Goal: Use online tool/utility: Utilize a website feature to perform a specific function

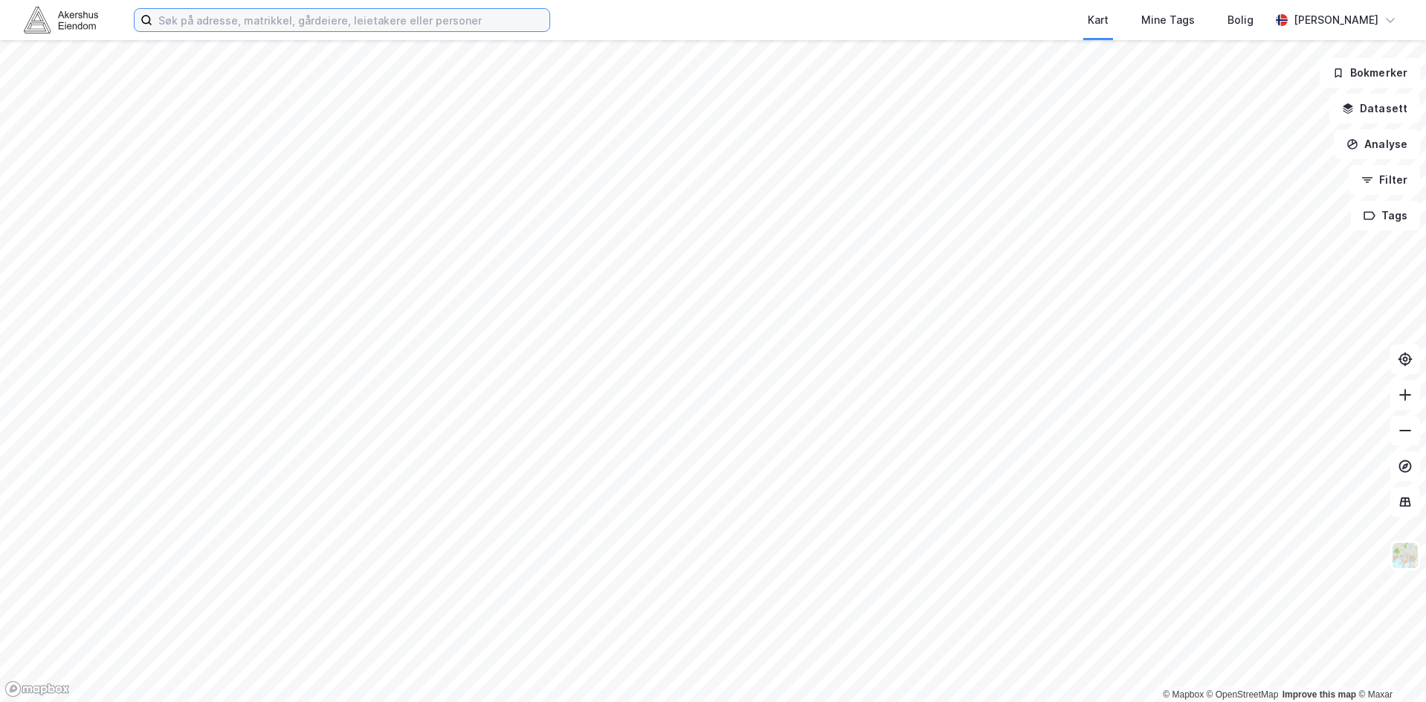
click at [243, 22] on input at bounding box center [350, 20] width 397 height 22
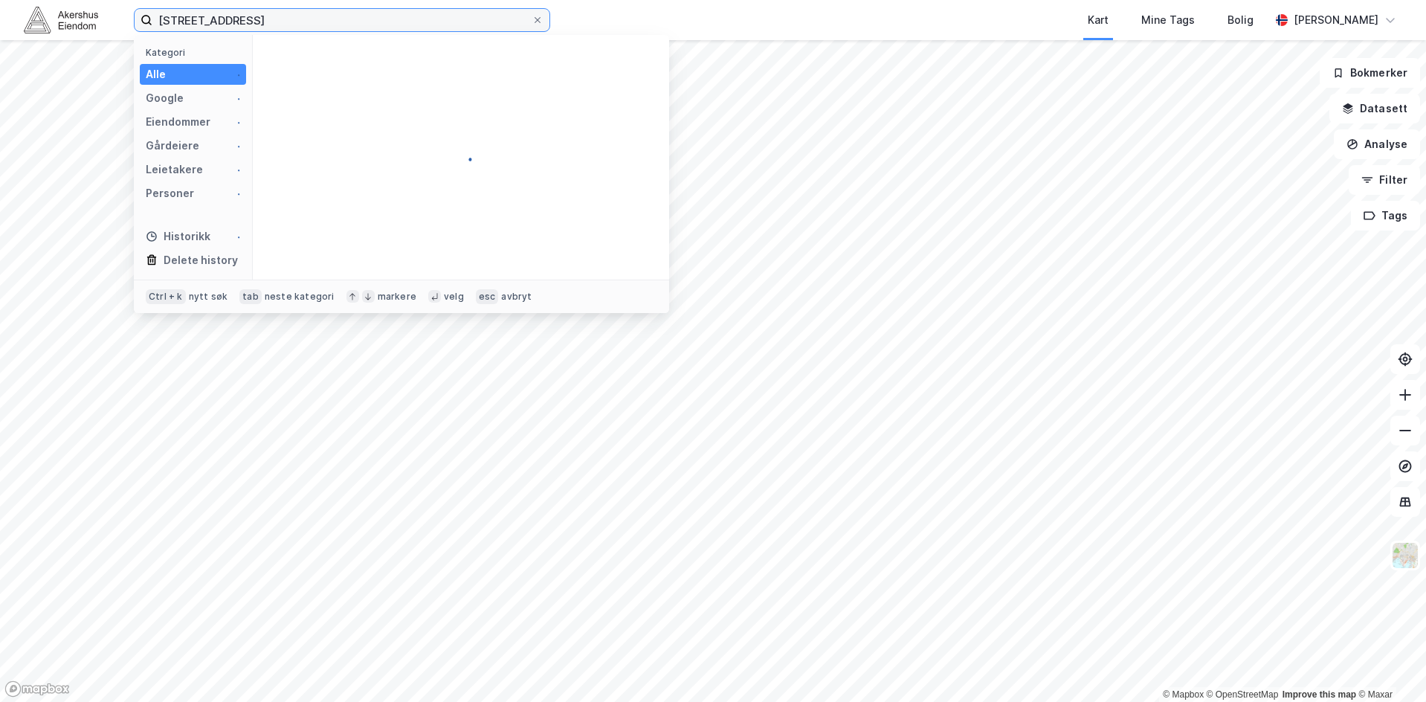
type input "[STREET_ADDRESS]"
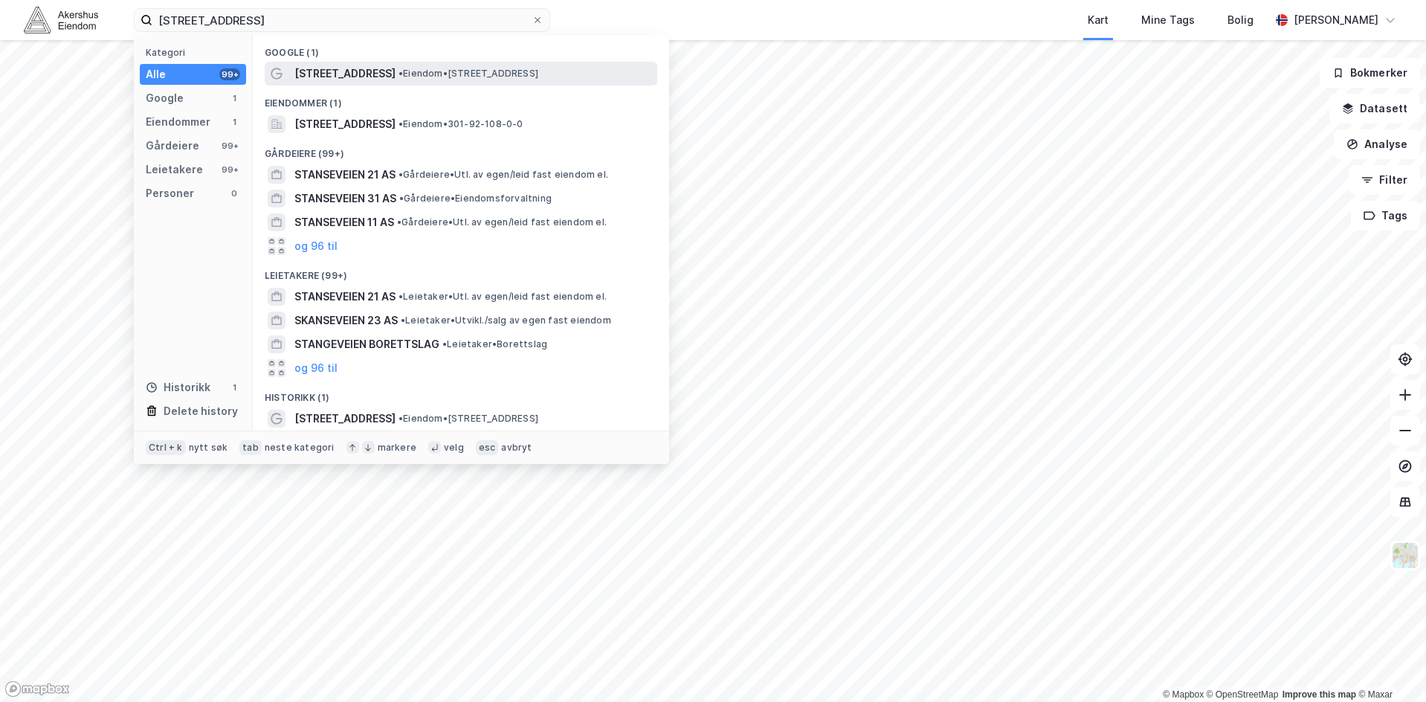
click at [442, 77] on span "• Eiendom • [STREET_ADDRESS]" at bounding box center [469, 74] width 140 height 12
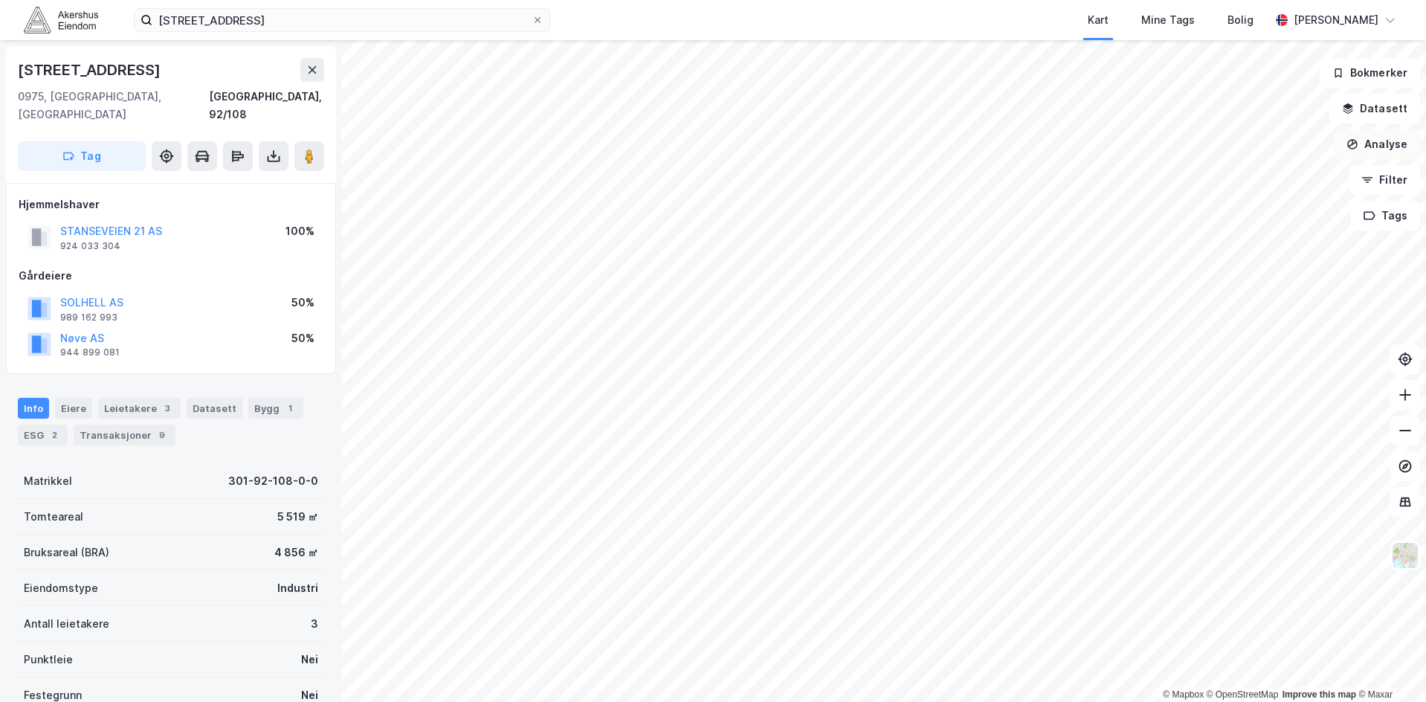
click at [1402, 152] on button "Analyse" at bounding box center [1377, 144] width 86 height 30
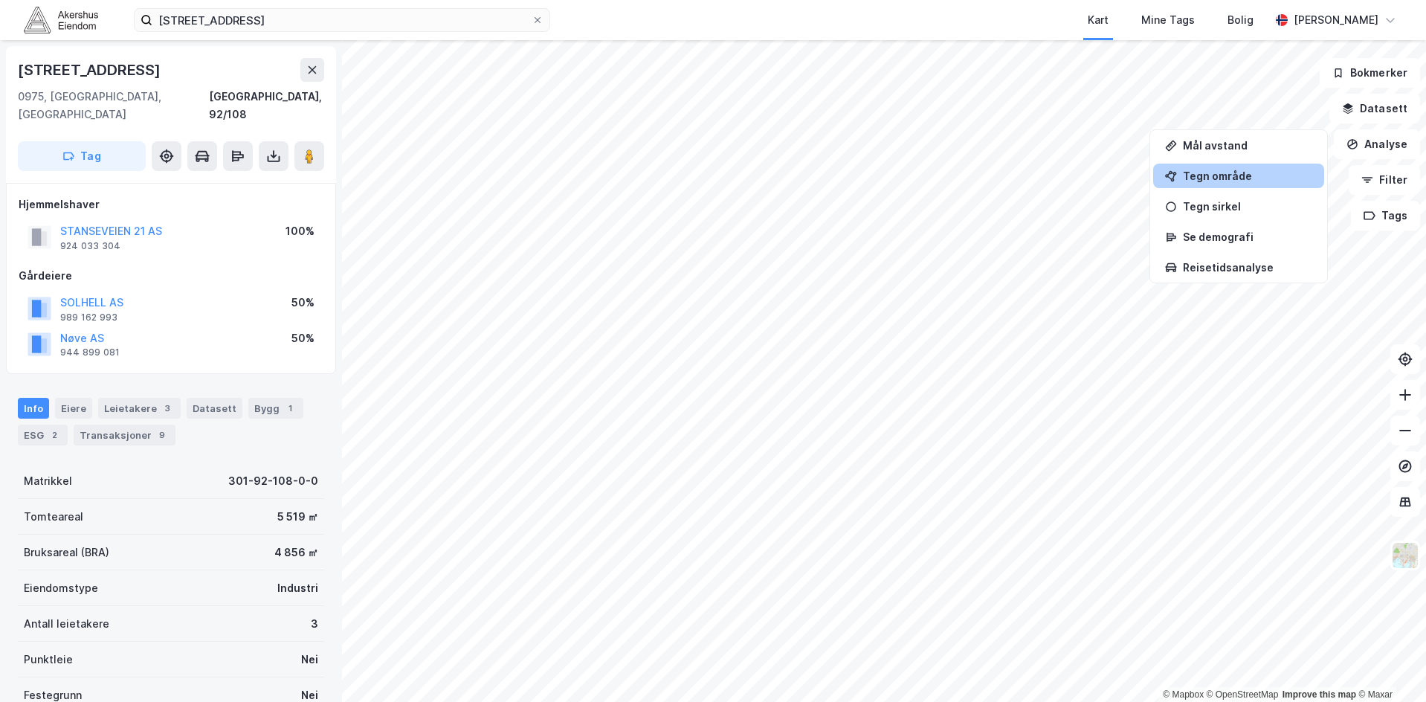
click at [1239, 180] on div "Tegn område" at bounding box center [1247, 176] width 129 height 13
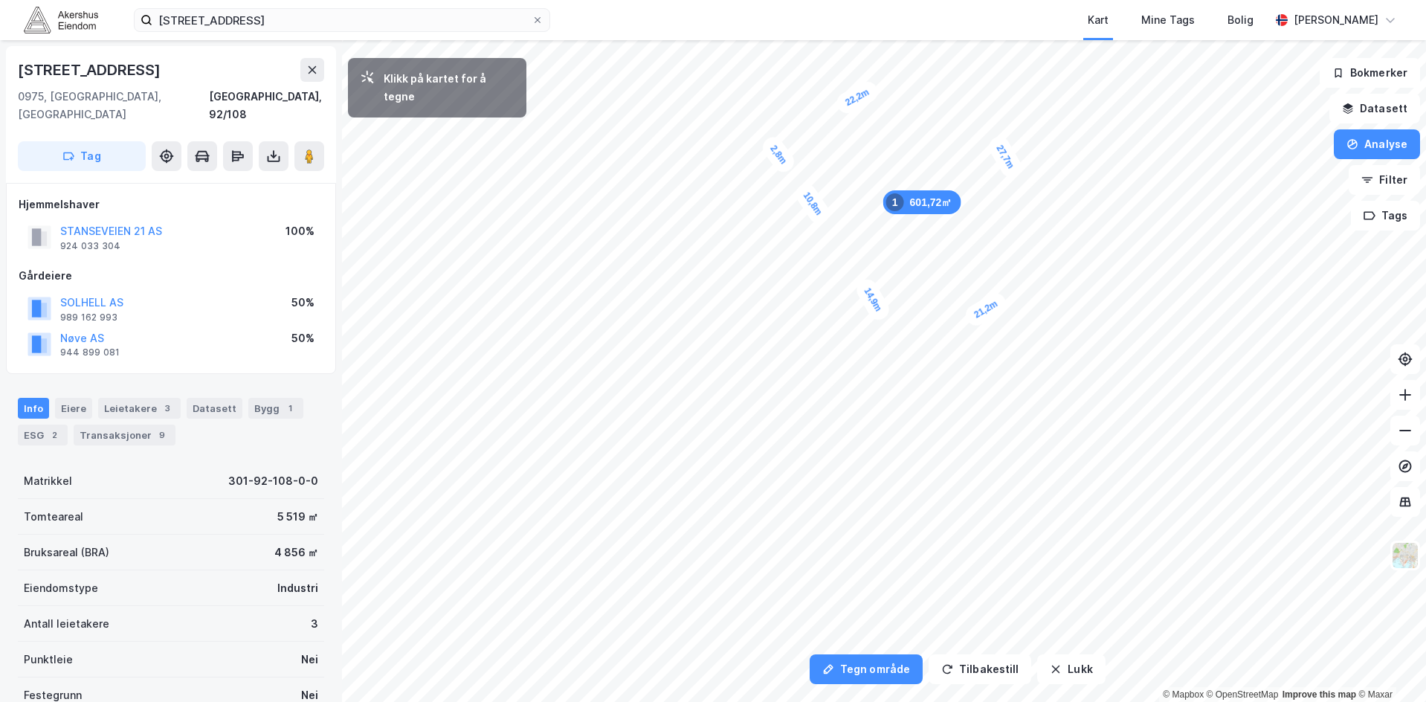
click at [787, 164] on div "2,8m" at bounding box center [777, 154] width 39 height 43
click at [873, 672] on button "Tegn område" at bounding box center [866, 669] width 113 height 30
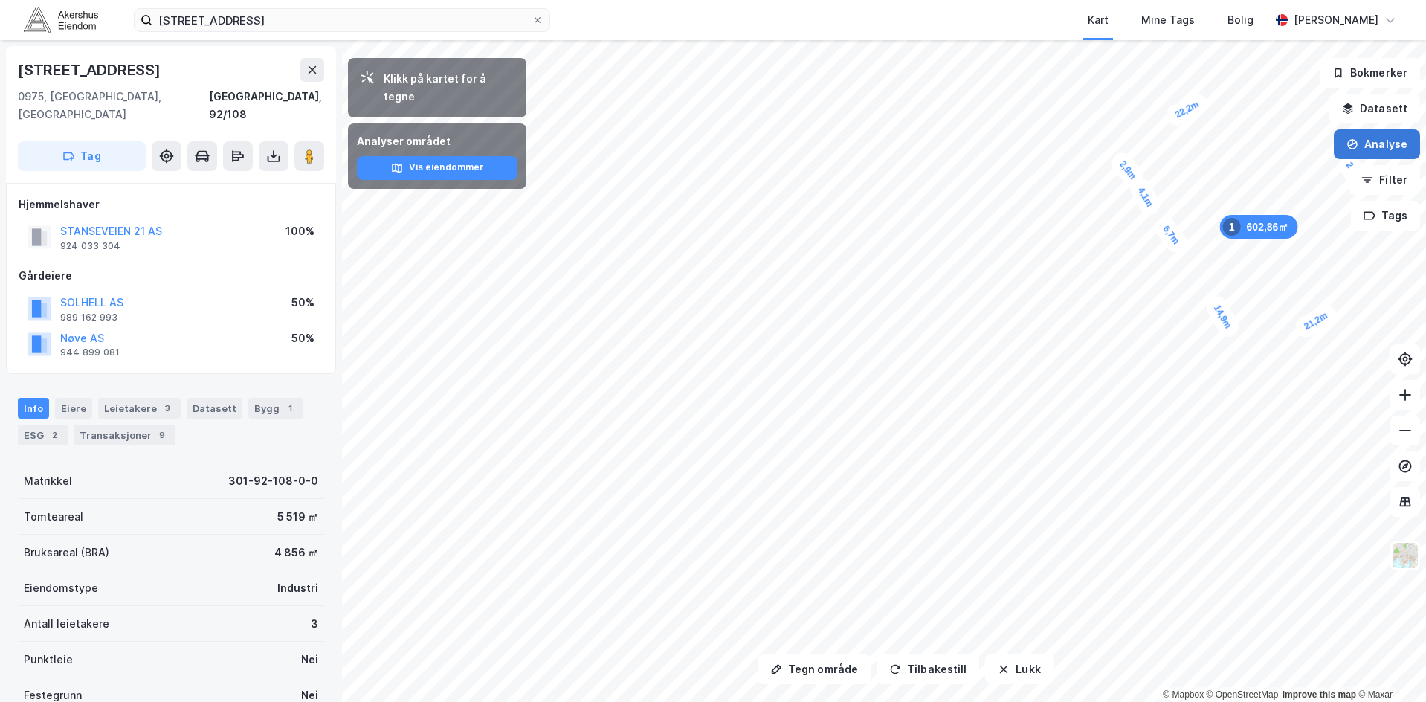
click at [1387, 144] on button "Analyse" at bounding box center [1377, 144] width 86 height 30
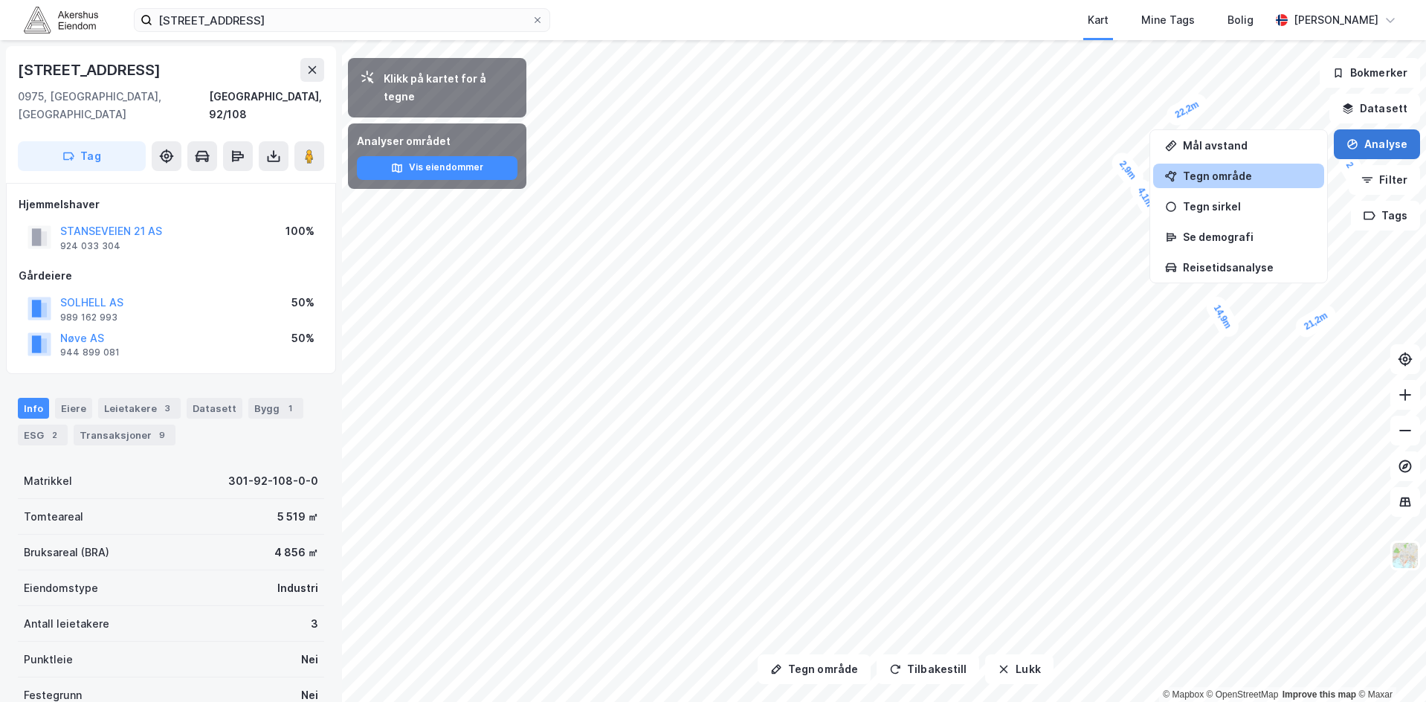
click at [1387, 144] on button "Analyse" at bounding box center [1377, 144] width 86 height 30
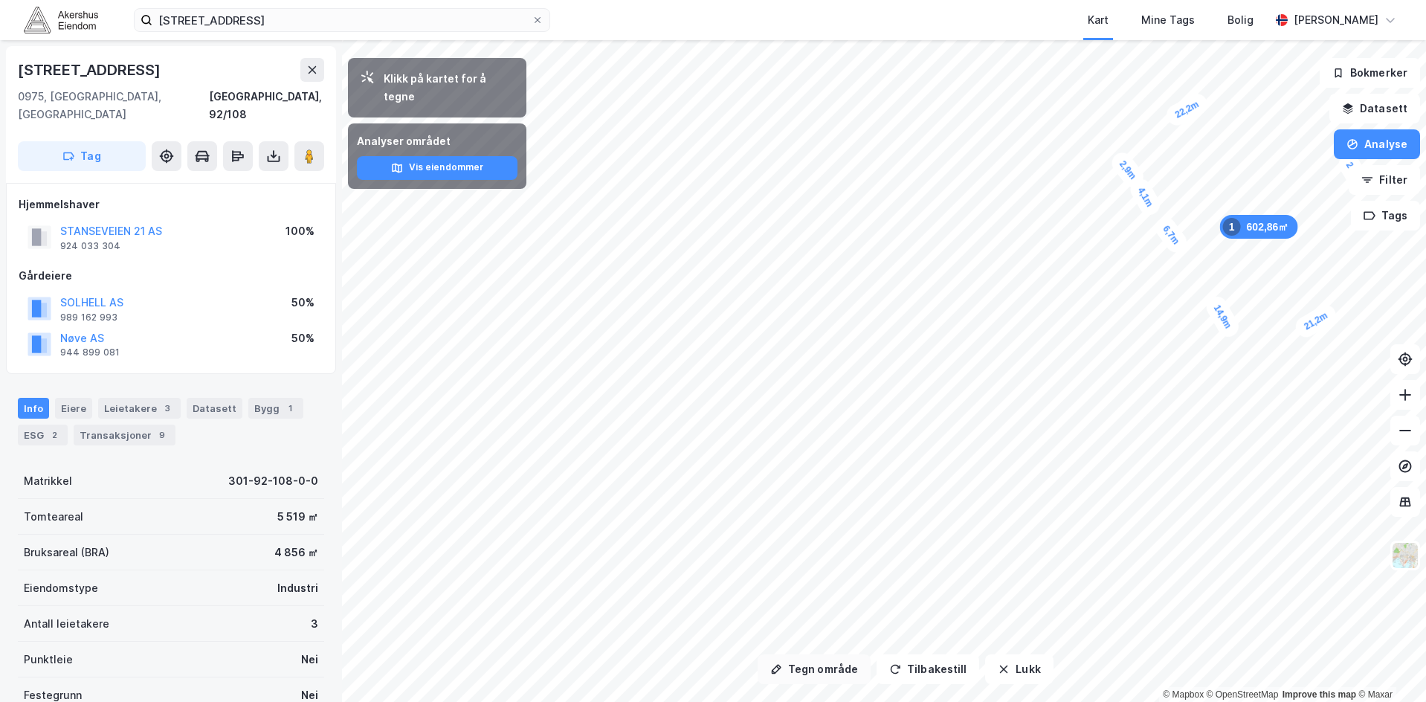
click at [831, 676] on button "Tegn område" at bounding box center [814, 669] width 113 height 30
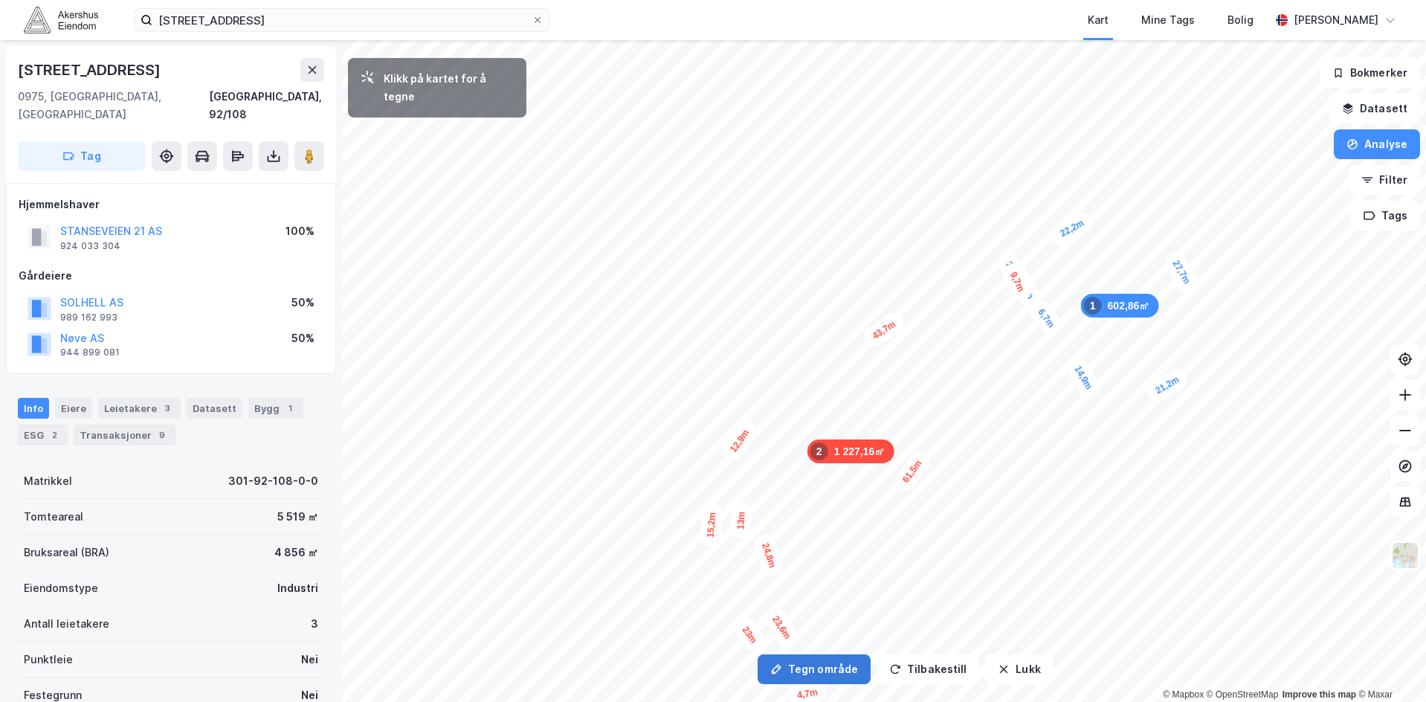
click at [805, 675] on button "Tegn område" at bounding box center [814, 669] width 113 height 30
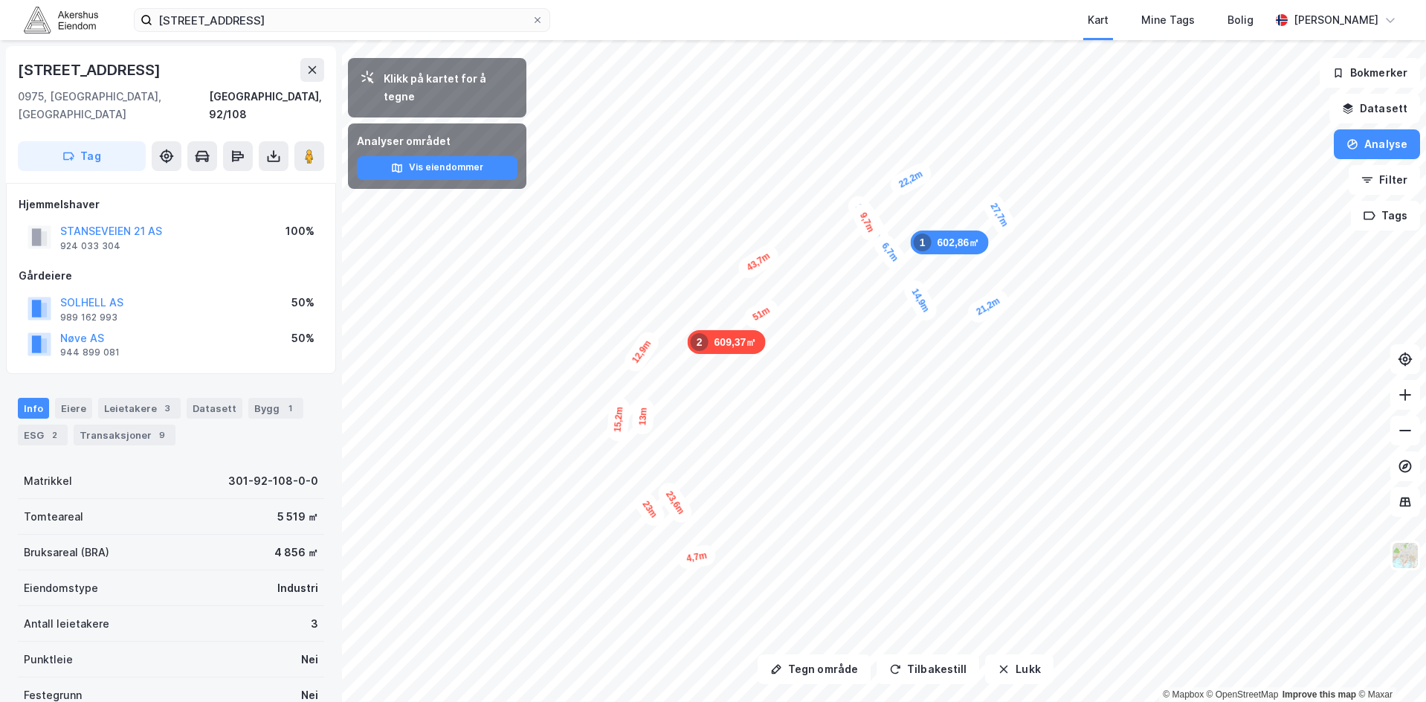
click at [757, 318] on div "51m" at bounding box center [762, 314] width 42 height 36
click at [720, 346] on div "609,37㎡ 2" at bounding box center [727, 342] width 78 height 24
click at [729, 350] on div "609,37㎡ 2" at bounding box center [727, 342] width 78 height 24
click at [916, 668] on button "Tilbakestill" at bounding box center [928, 669] width 103 height 30
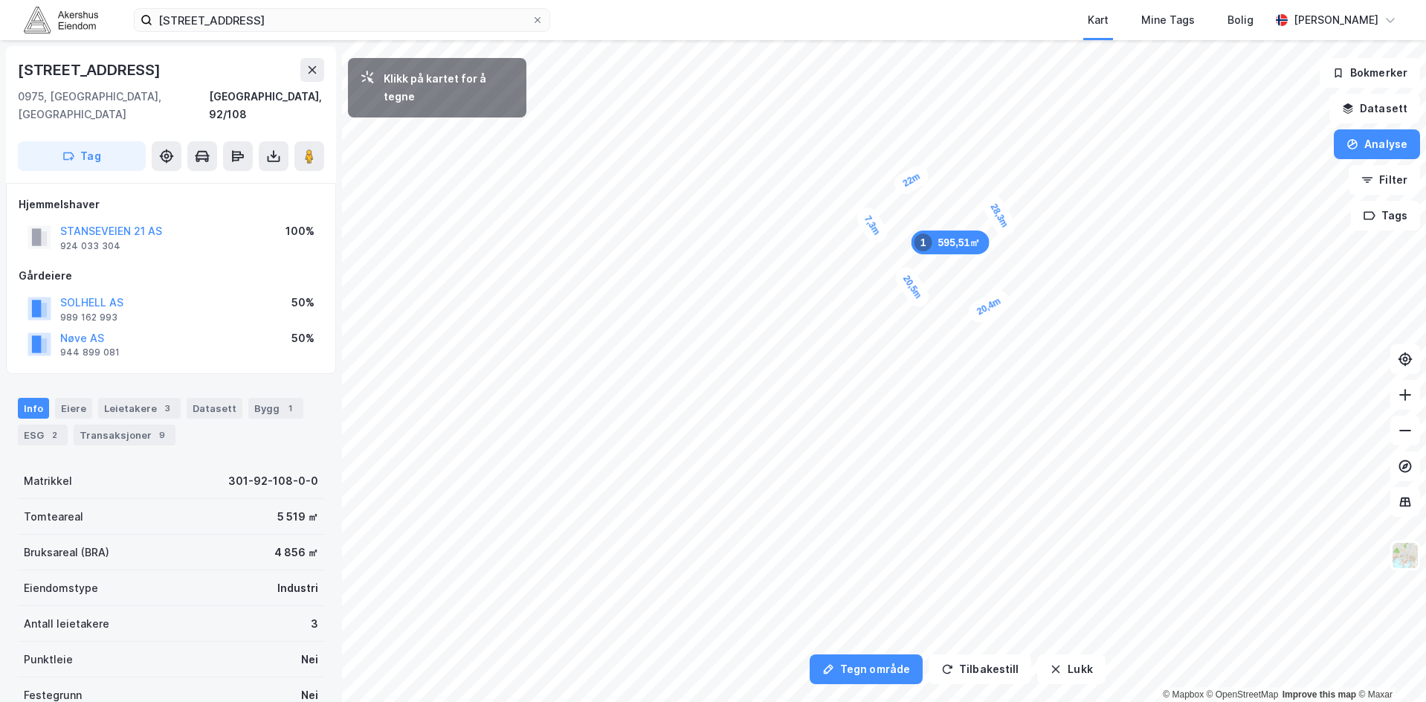
click at [883, 241] on div "7,3m" at bounding box center [872, 225] width 38 height 43
click at [895, 235] on div "2,7m" at bounding box center [888, 237] width 43 height 36
click at [909, 261] on div "5,4m" at bounding box center [902, 247] width 36 height 43
click at [1384, 153] on button "Analyse" at bounding box center [1377, 144] width 86 height 30
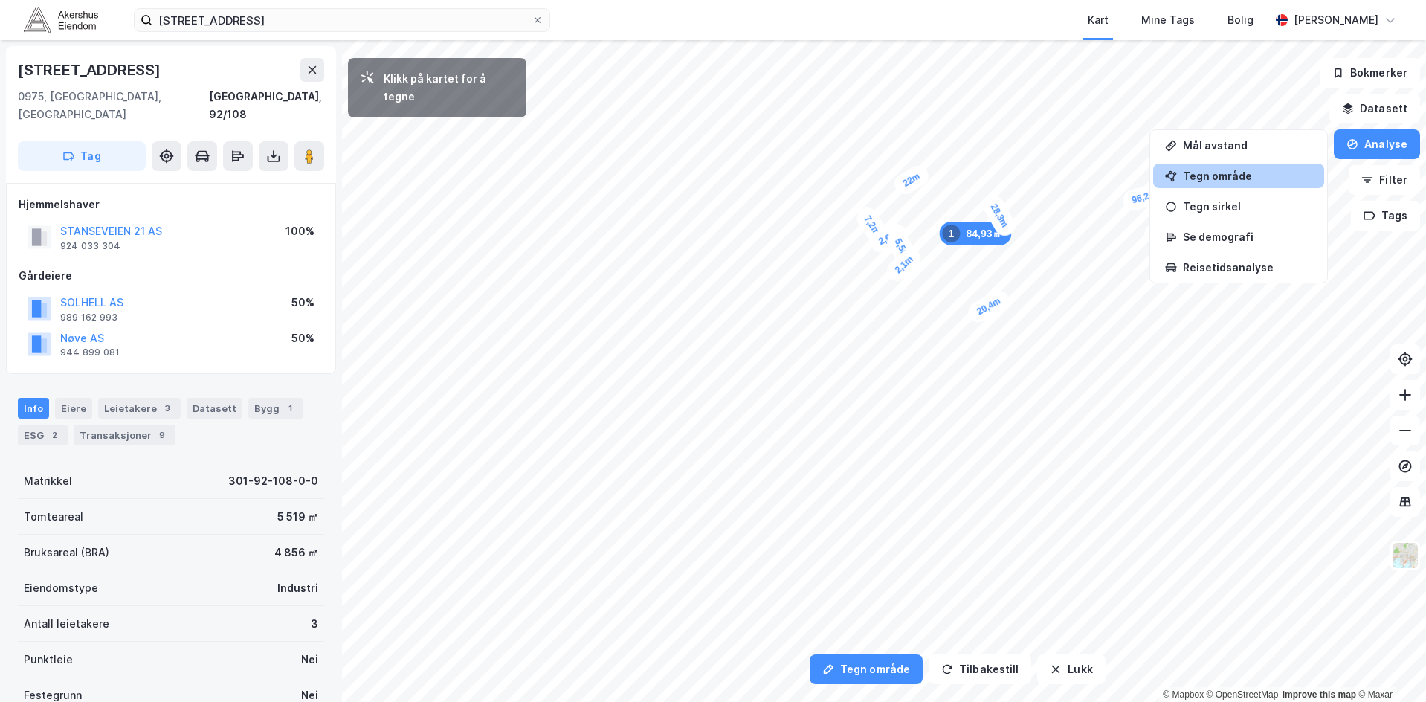
click at [1210, 184] on div "Tegn område" at bounding box center [1238, 176] width 171 height 25
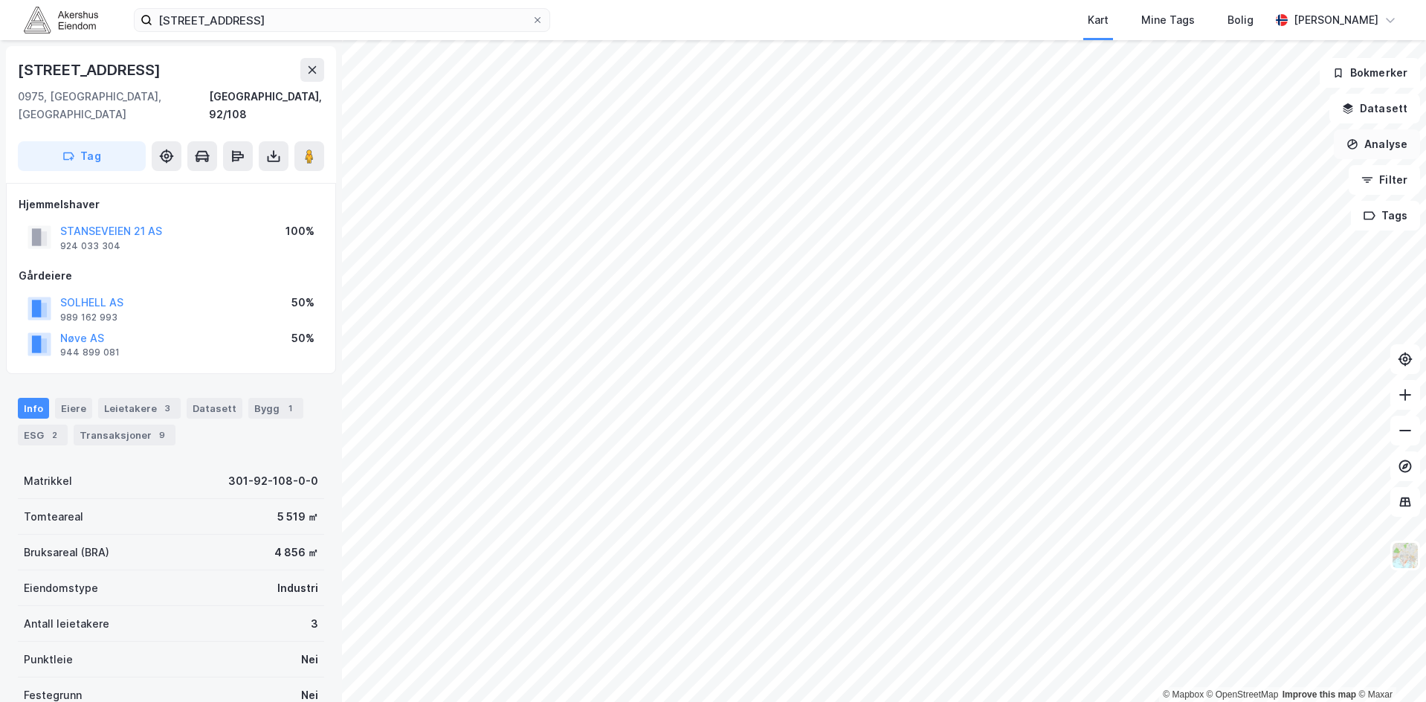
click at [1370, 142] on button "Analyse" at bounding box center [1377, 144] width 86 height 30
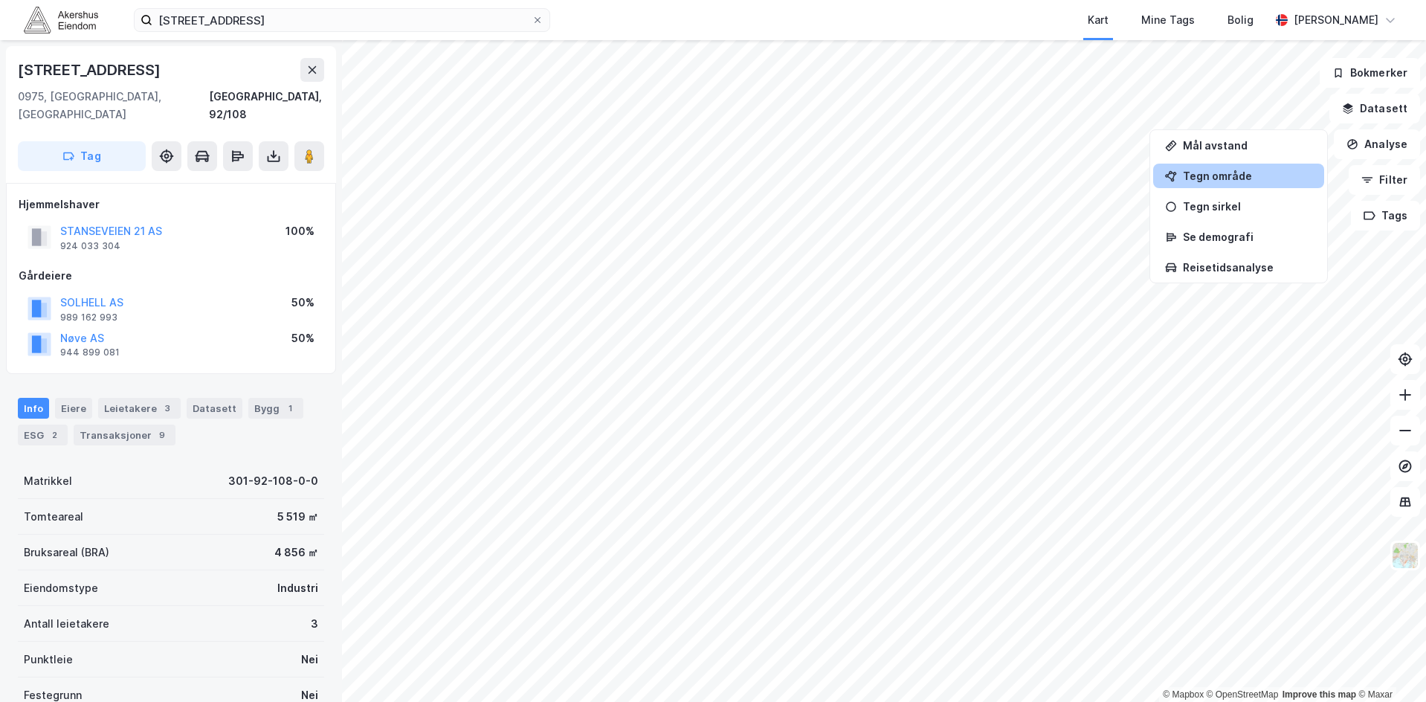
click at [1245, 179] on div "Tegn område" at bounding box center [1247, 176] width 129 height 13
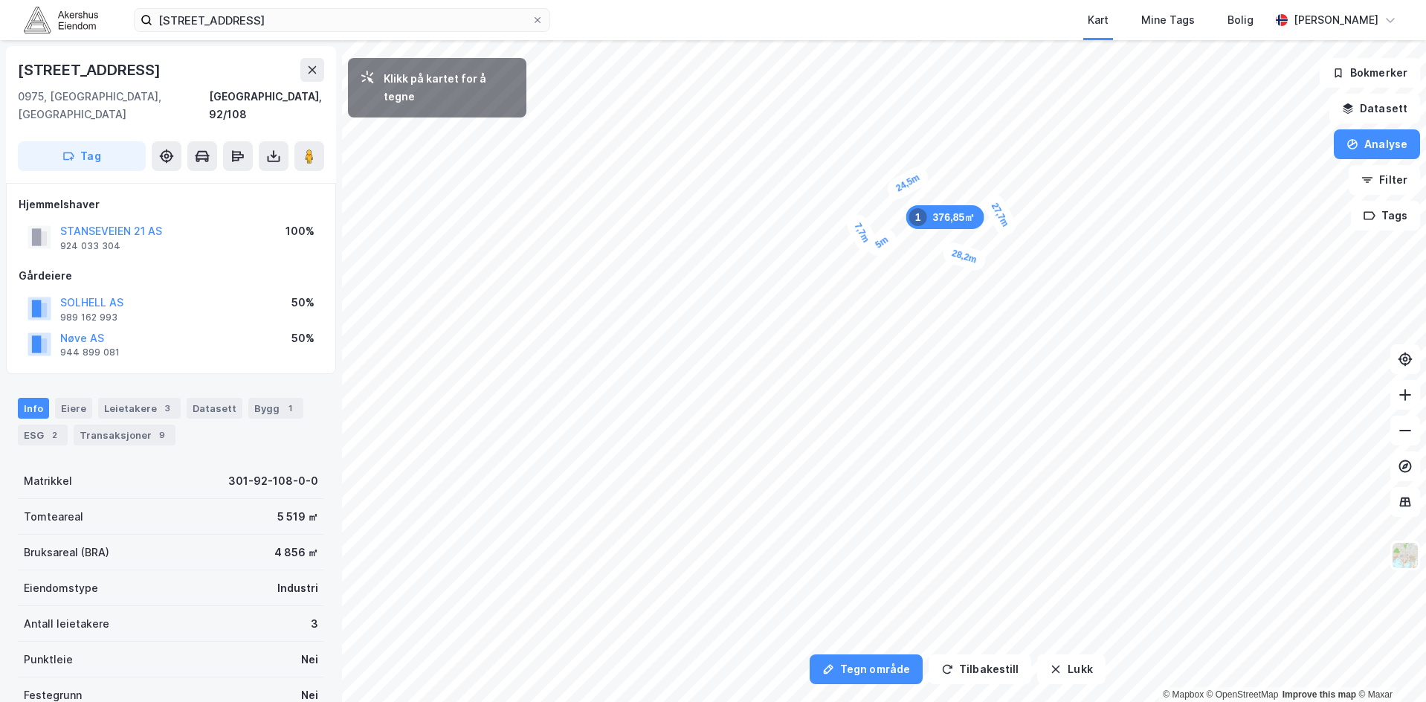
click at [894, 236] on div "5m" at bounding box center [881, 242] width 37 height 35
click at [1379, 147] on button "Analyse" at bounding box center [1377, 144] width 86 height 30
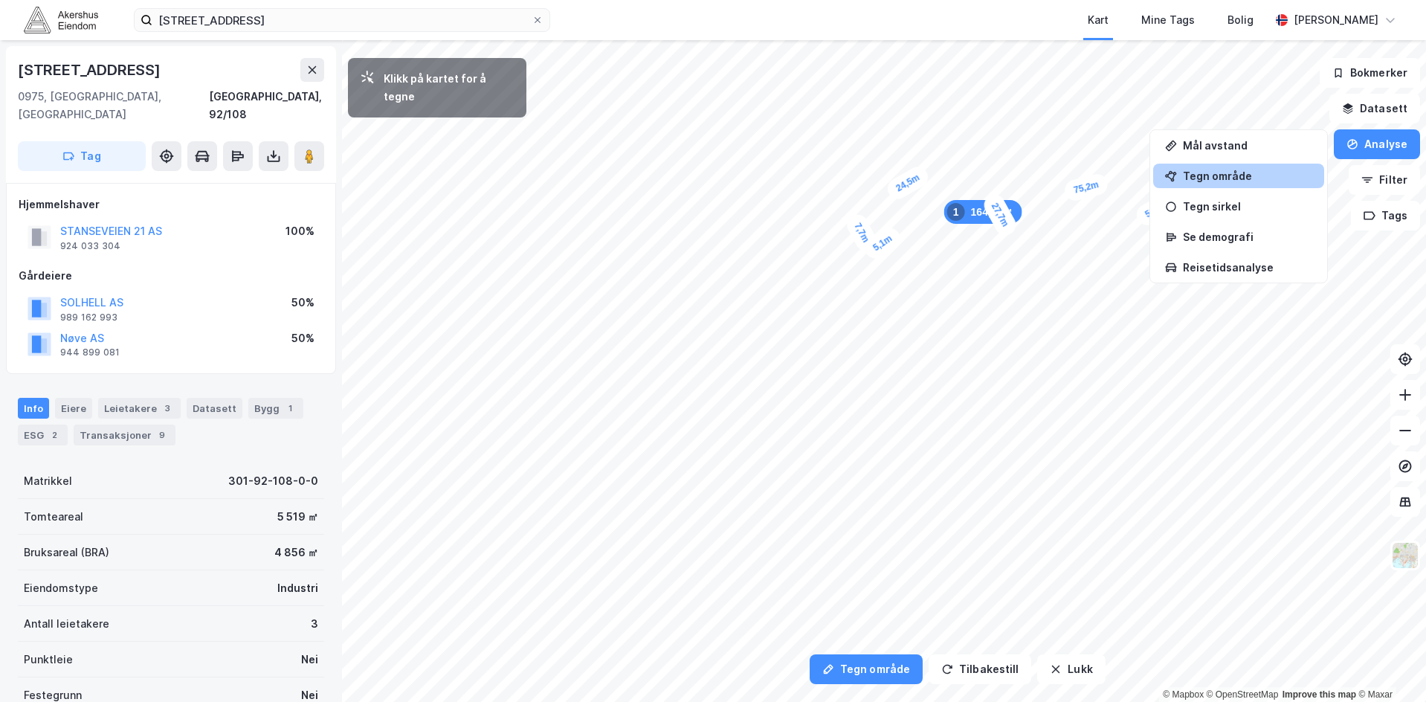
click at [1228, 175] on div "Tegn område" at bounding box center [1247, 176] width 129 height 13
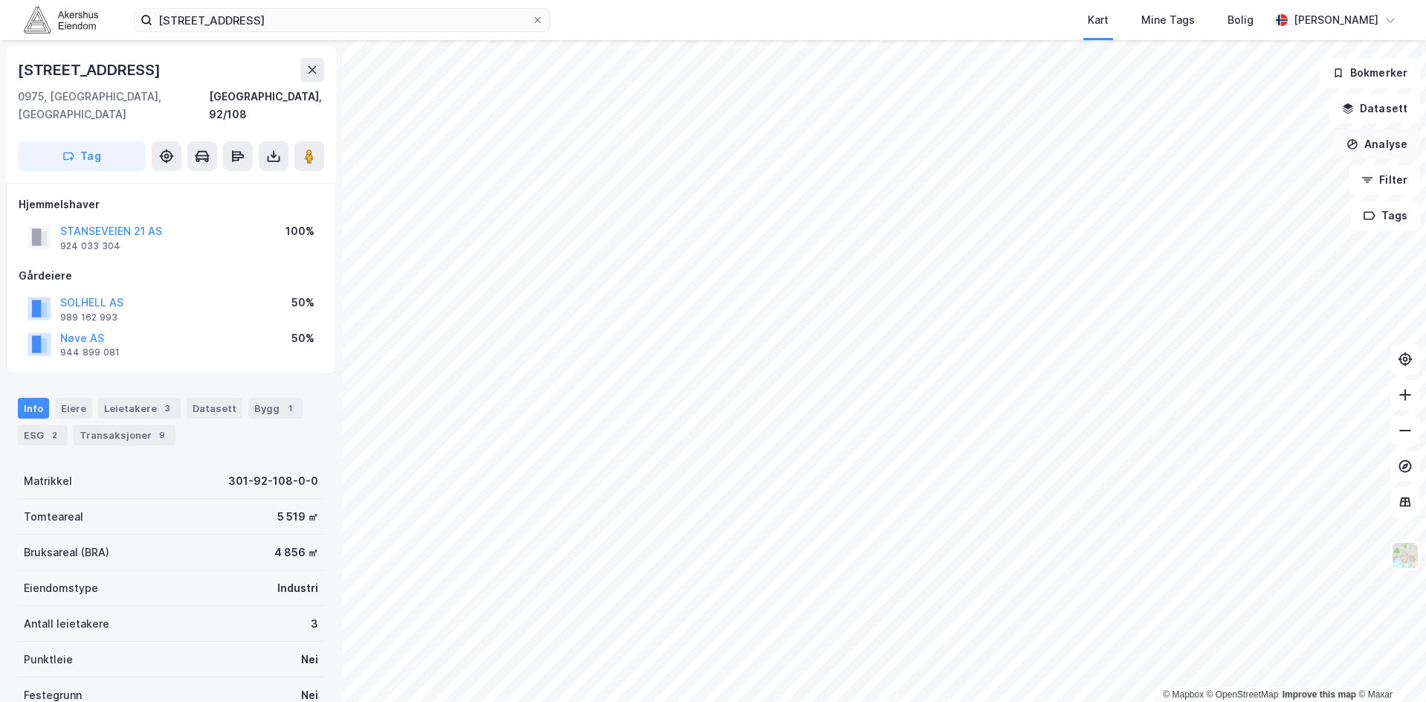
click at [1379, 146] on button "Analyse" at bounding box center [1377, 144] width 86 height 30
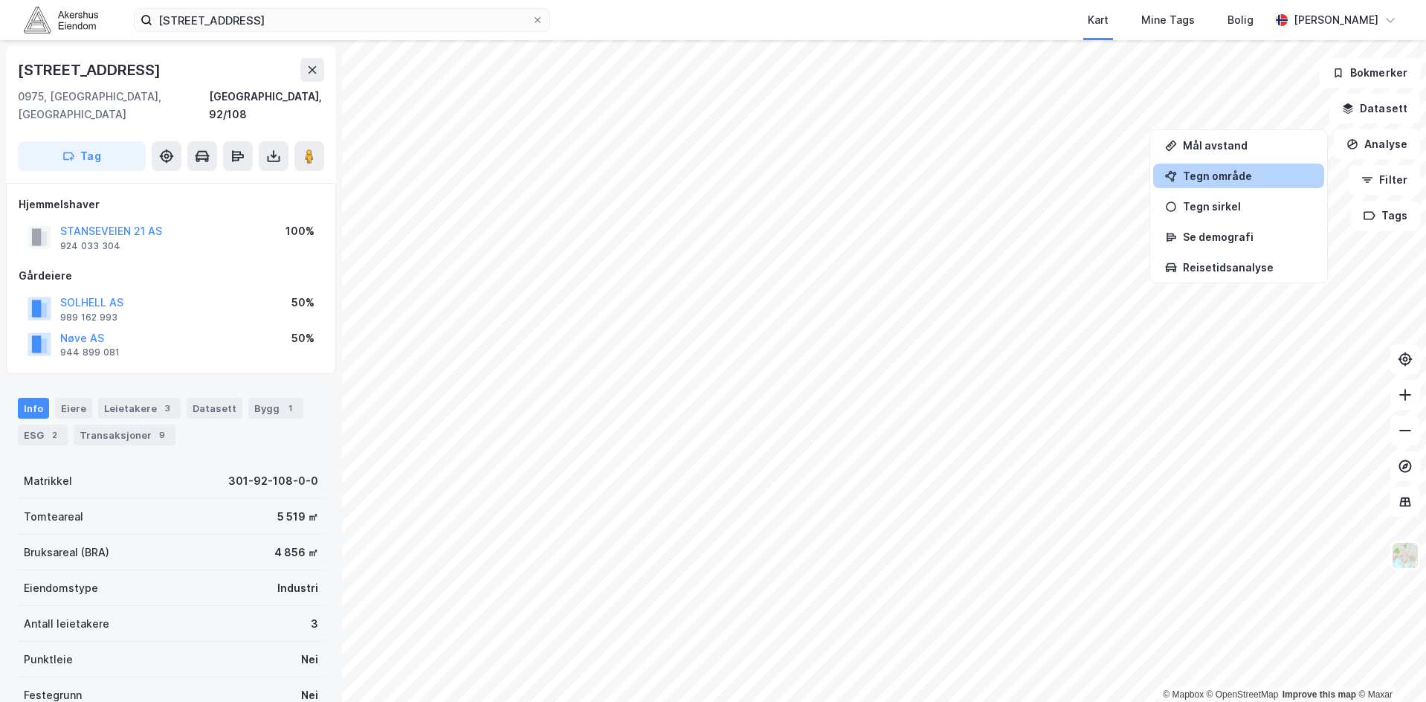
click at [1215, 187] on div "Tegn område" at bounding box center [1238, 176] width 171 height 25
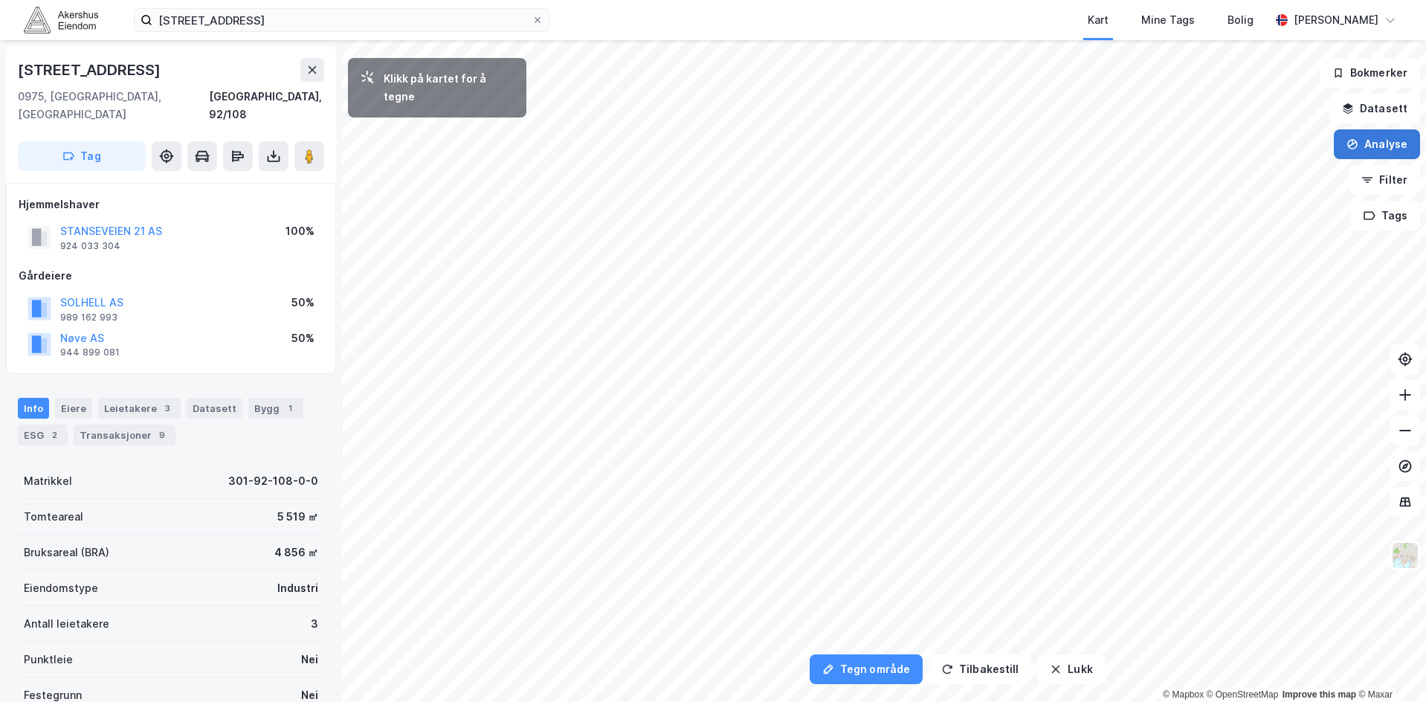
click at [1357, 152] on button "Analyse" at bounding box center [1377, 144] width 86 height 30
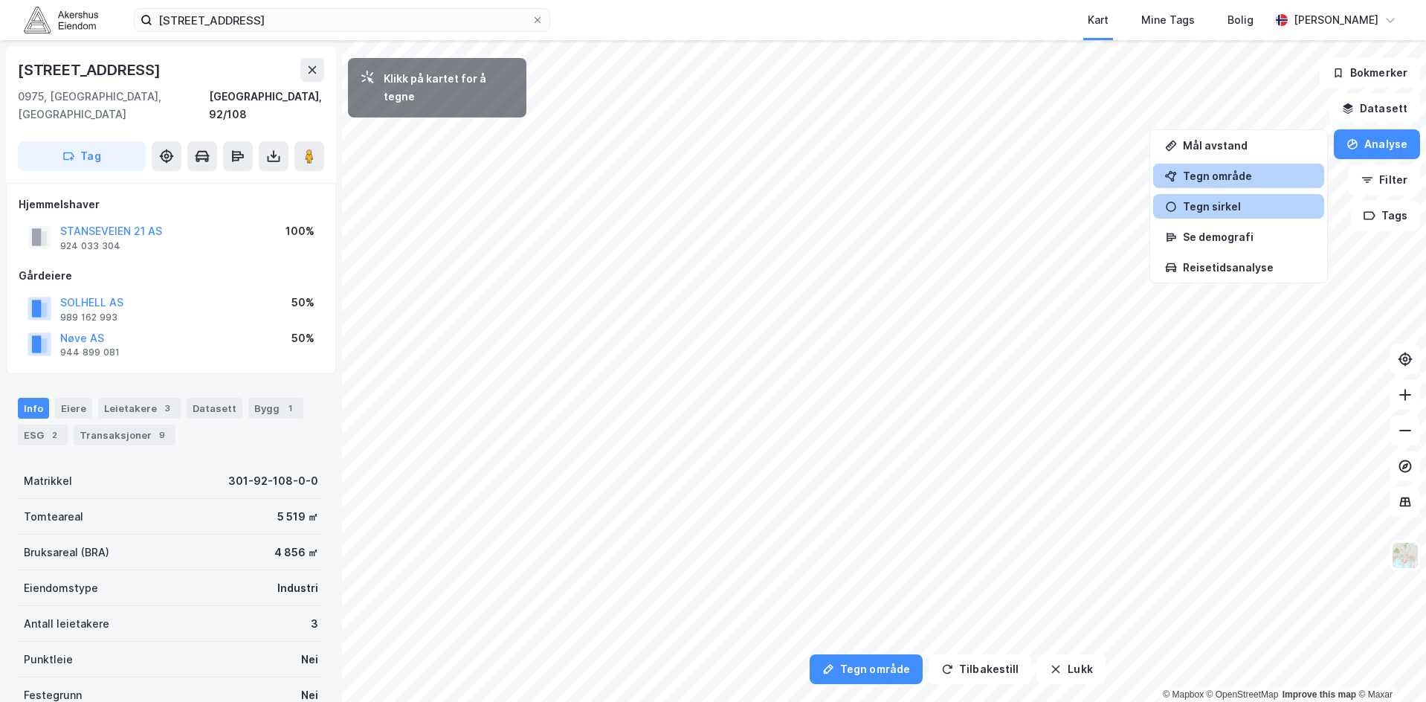
click at [1225, 210] on div "Tegn sirkel" at bounding box center [1247, 206] width 129 height 13
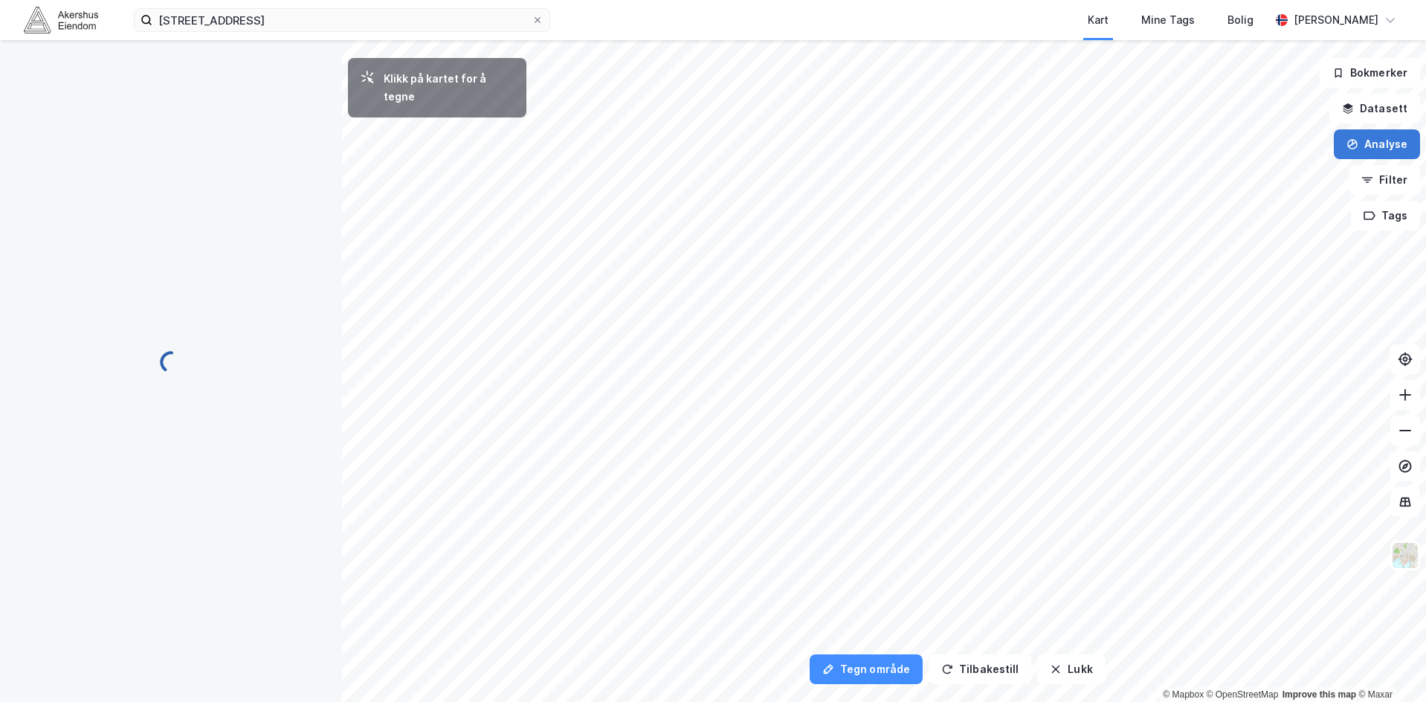
click at [1388, 141] on button "Analyse" at bounding box center [1377, 144] width 86 height 30
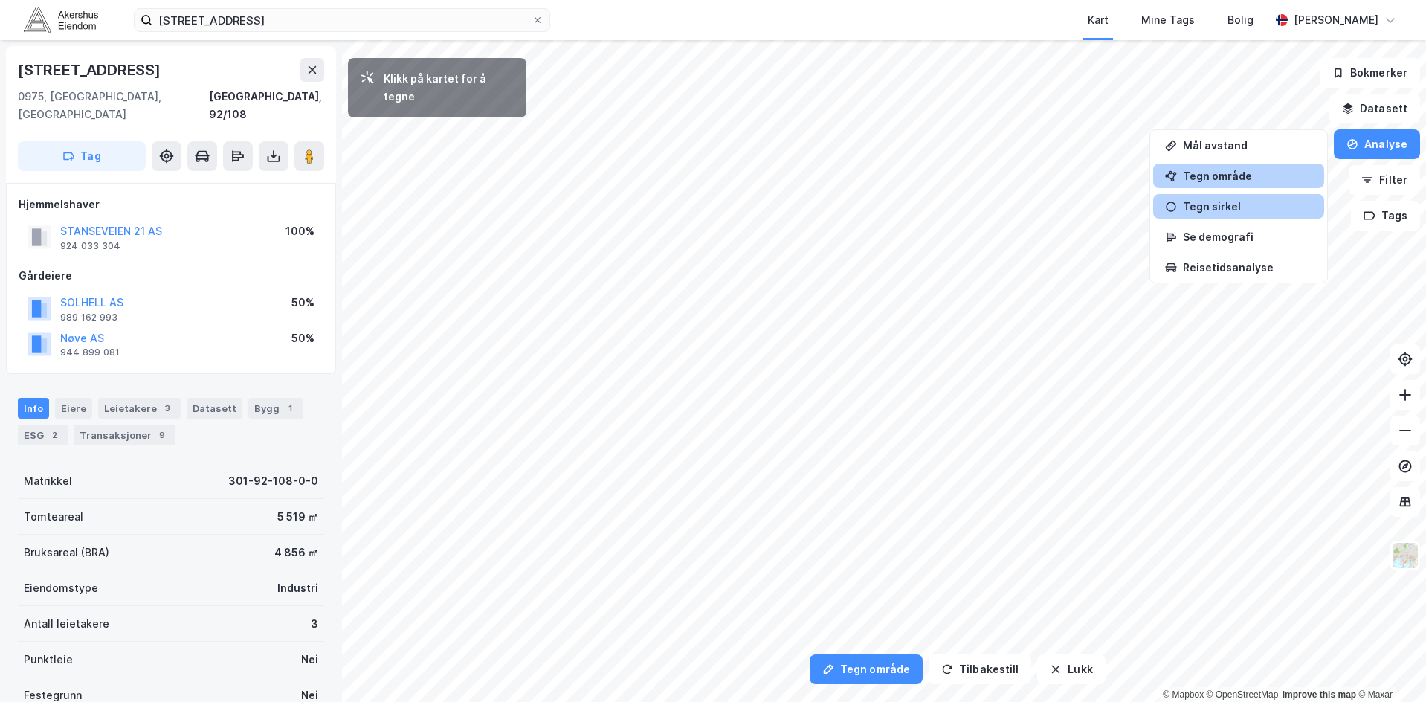
click at [1250, 178] on div "Tegn område" at bounding box center [1247, 176] width 129 height 13
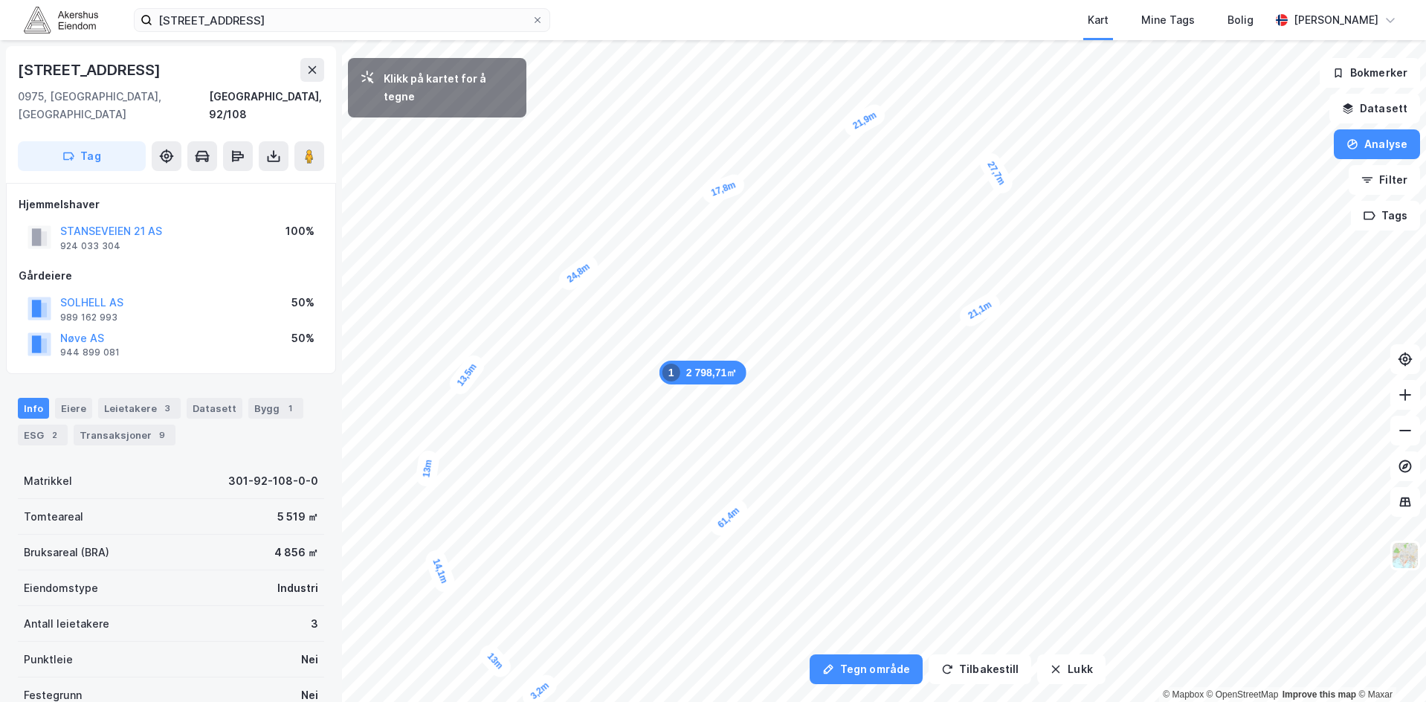
click at [550, 683] on div "3,2m" at bounding box center [539, 691] width 42 height 41
click at [518, 425] on div "4,2m" at bounding box center [512, 410] width 36 height 43
click at [592, 360] on div "2,6m" at bounding box center [596, 369] width 35 height 43
click at [651, 345] on div "1,3m" at bounding box center [648, 340] width 31 height 42
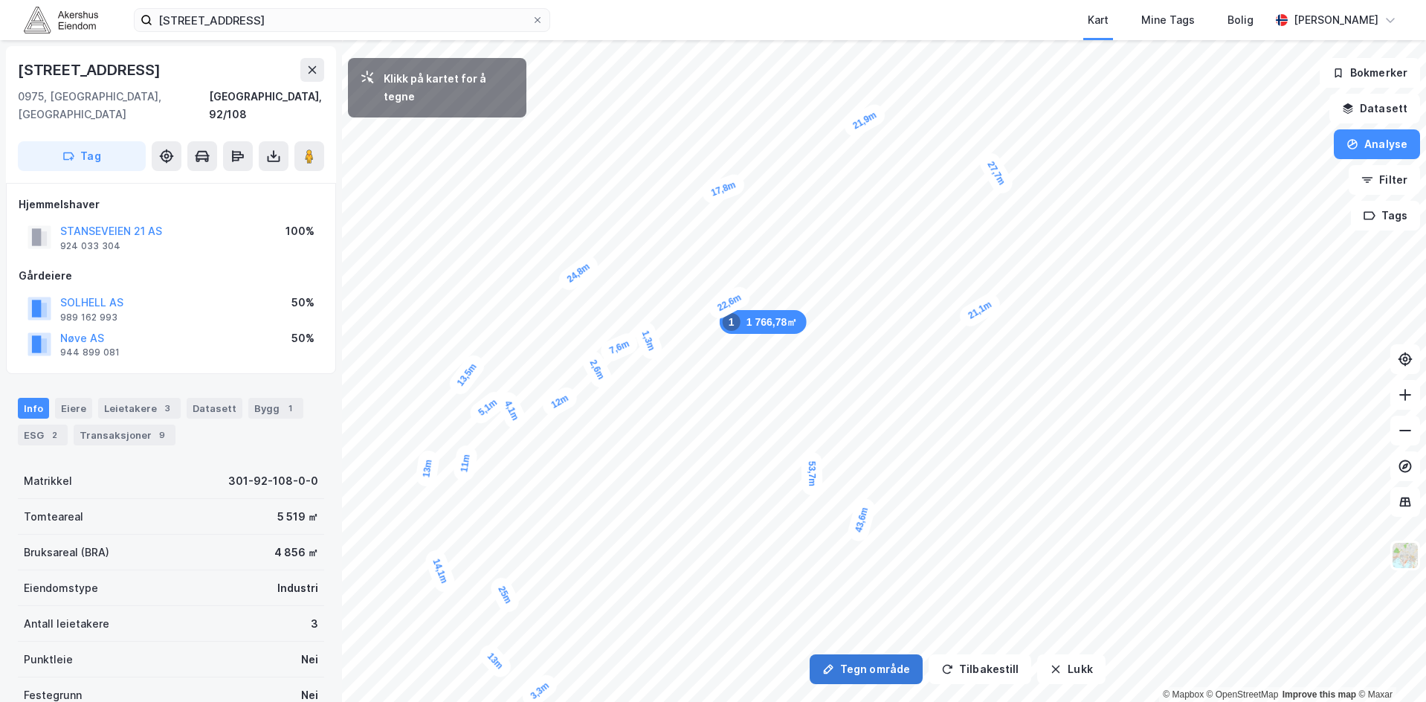
click at [877, 672] on button "Tegn område" at bounding box center [866, 669] width 113 height 30
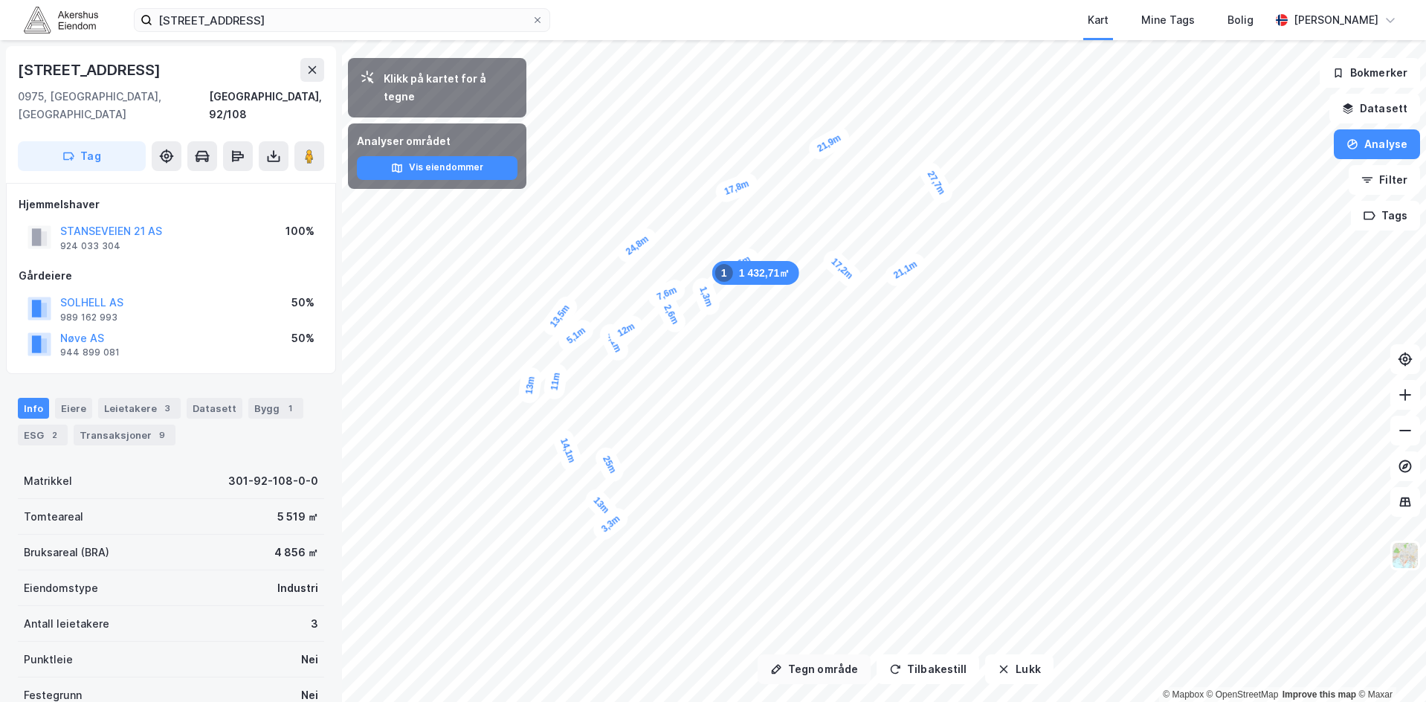
click at [812, 664] on button "Tegn område" at bounding box center [814, 669] width 113 height 30
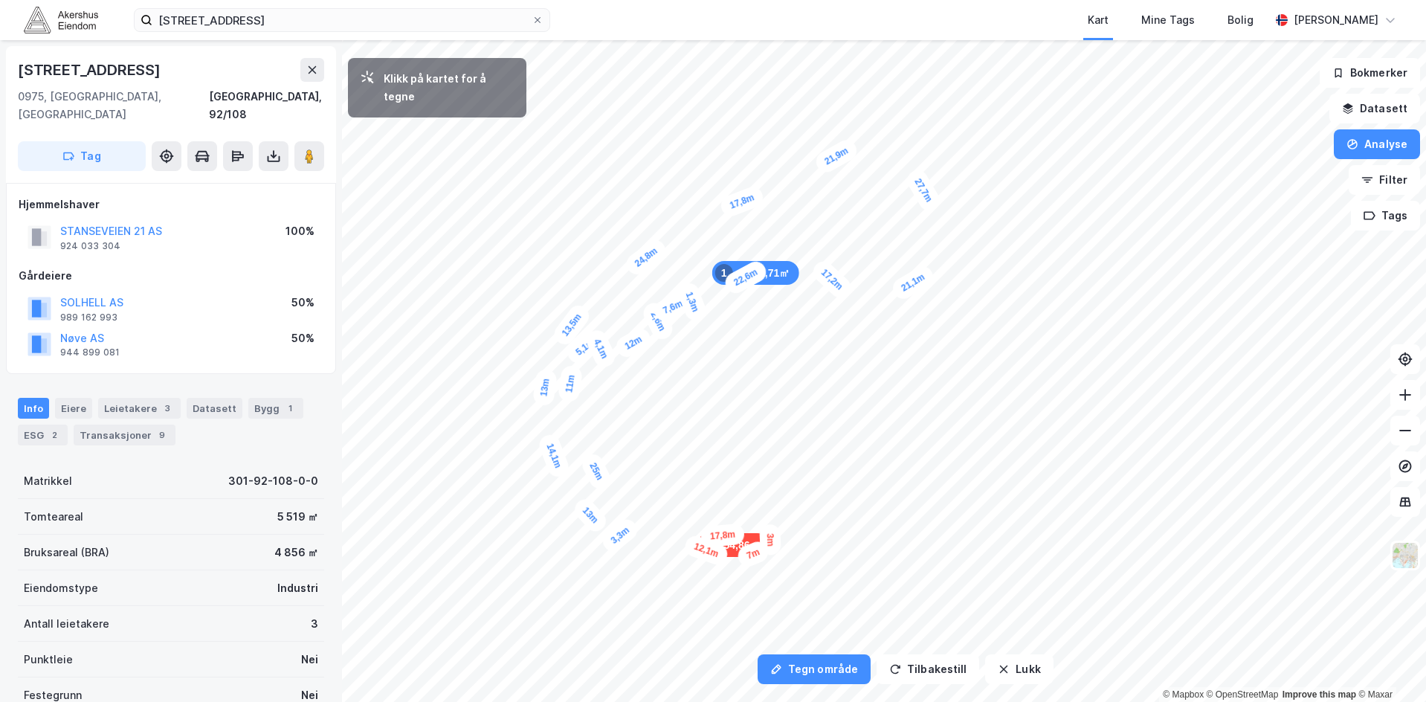
click at [770, 531] on div "3m" at bounding box center [770, 540] width 22 height 32
click at [687, 519] on div "4,5m" at bounding box center [681, 529] width 37 height 43
click at [692, 509] on div "6,6m" at bounding box center [683, 524] width 36 height 43
click at [812, 665] on button "Tegn område" at bounding box center [814, 669] width 113 height 30
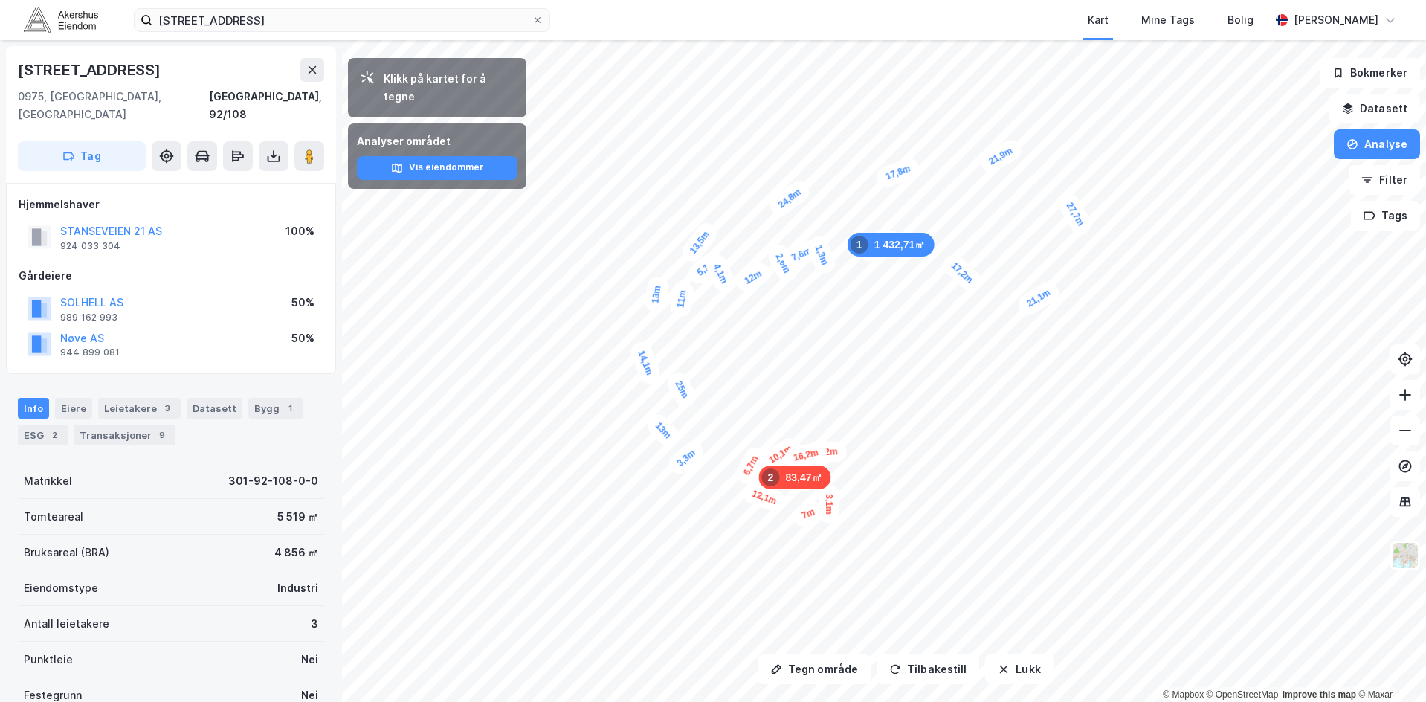
click at [807, 477] on div "83,47㎡ 2" at bounding box center [794, 477] width 72 height 24
click at [801, 483] on div "83,47㎡ 2" at bounding box center [794, 477] width 72 height 24
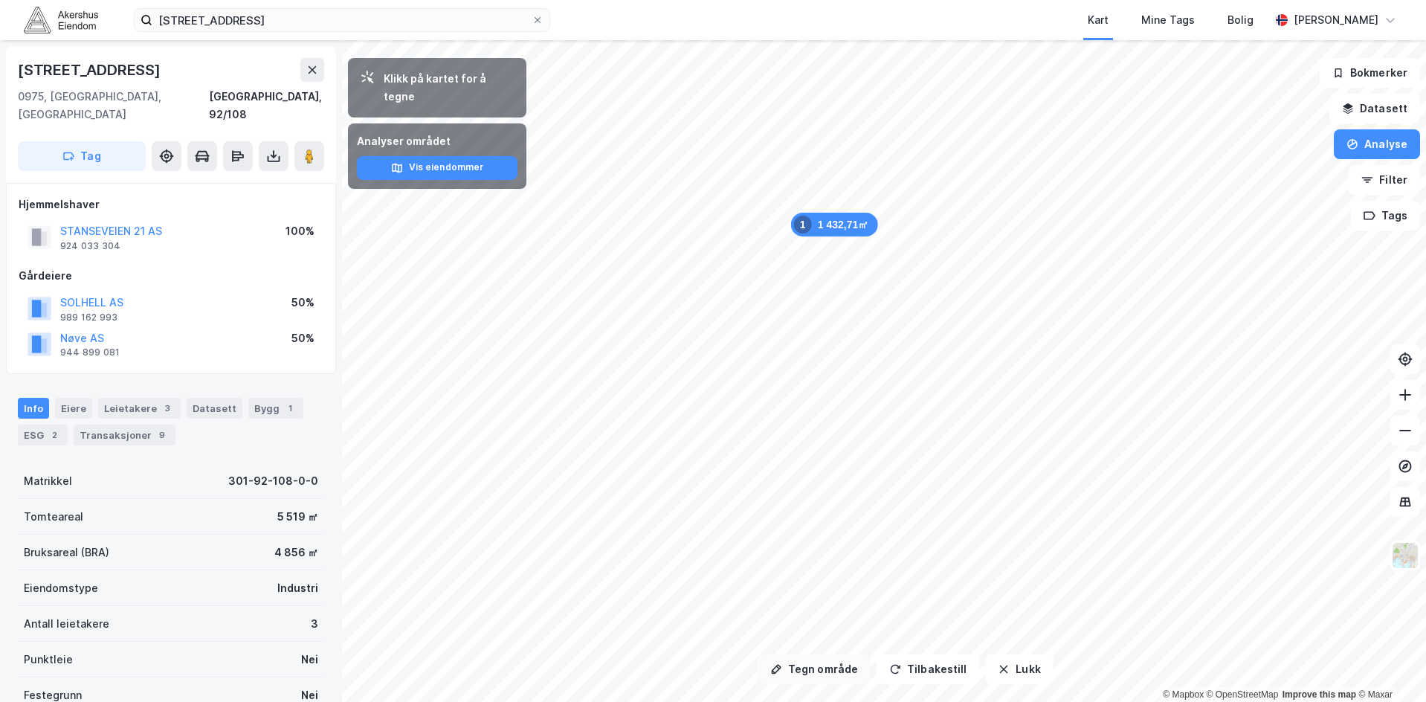
click at [819, 673] on button "Tegn område" at bounding box center [814, 669] width 113 height 30
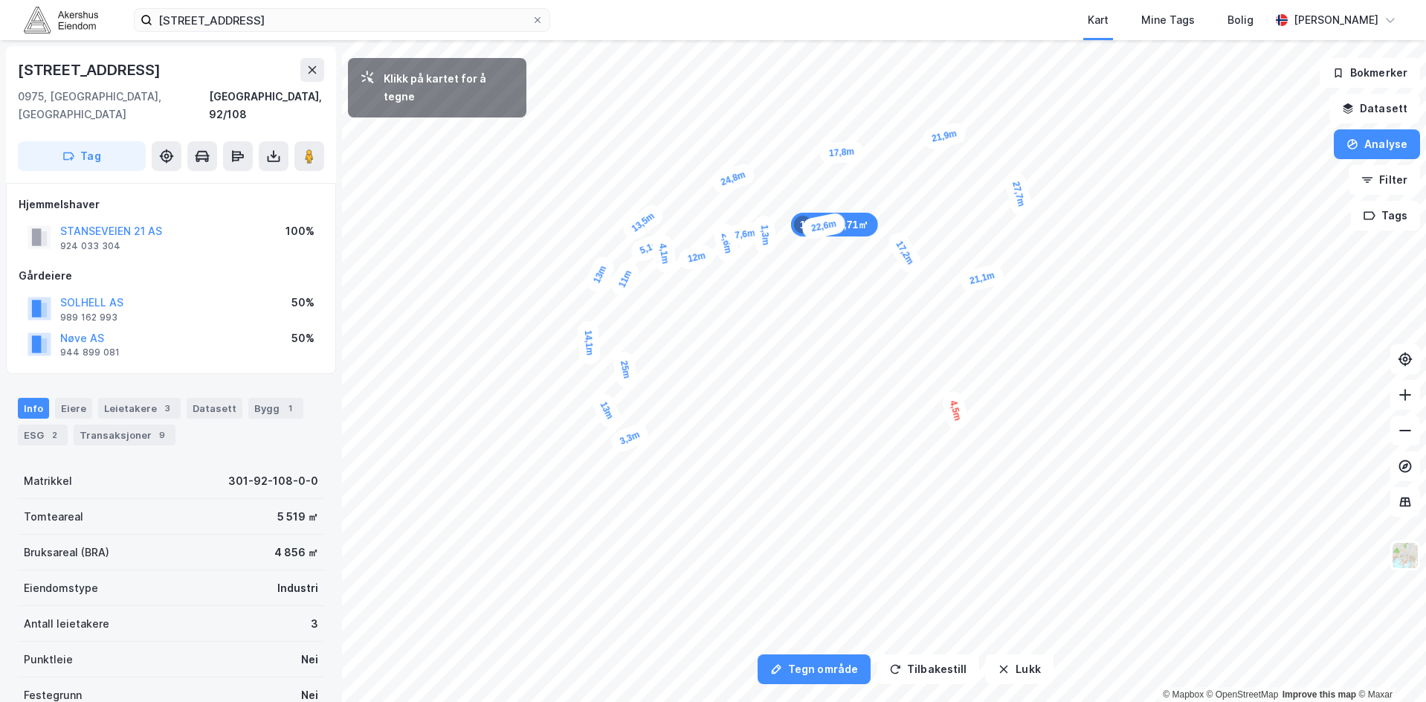
click at [959, 422] on div "4,5m" at bounding box center [956, 411] width 30 height 42
click at [852, 414] on div "5,4m" at bounding box center [857, 428] width 30 height 42
click at [674, 453] on div "3,6m" at bounding box center [679, 444] width 39 height 43
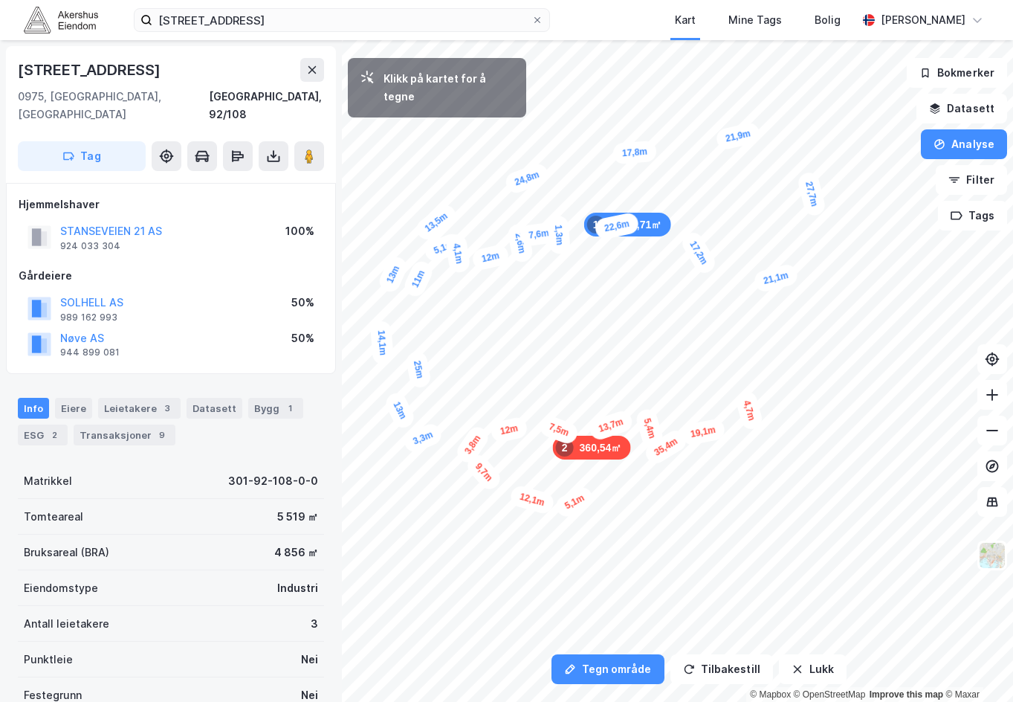
click at [586, 496] on div "5,1m" at bounding box center [574, 502] width 43 height 36
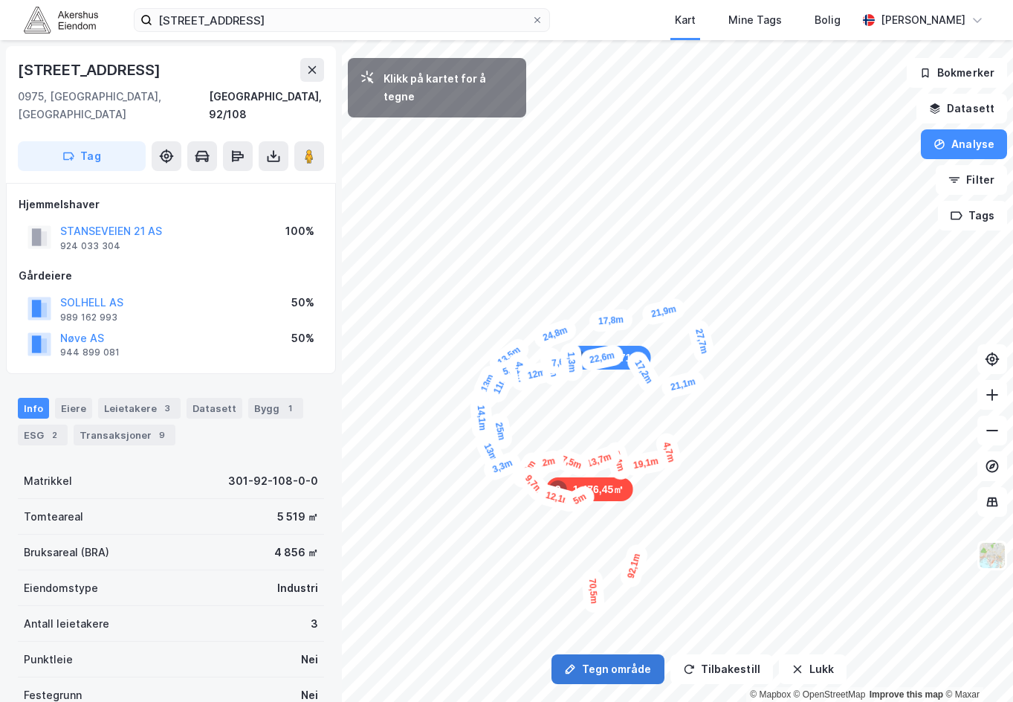
click at [604, 679] on button "Tegn område" at bounding box center [608, 669] width 113 height 30
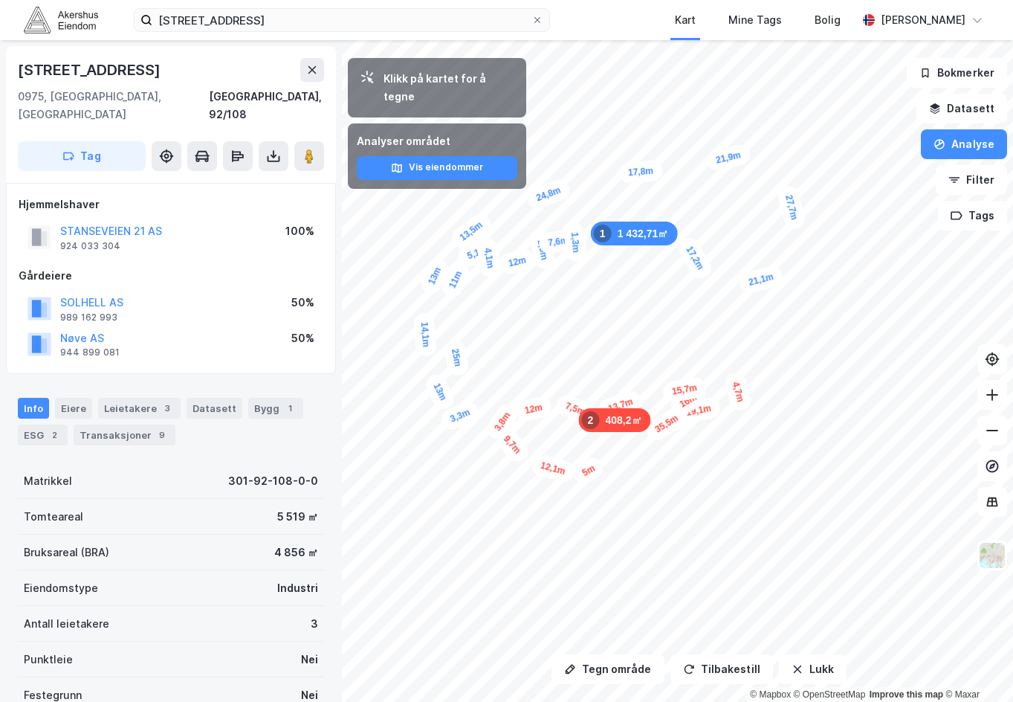
drag, startPoint x: 654, startPoint y: 405, endPoint x: 738, endPoint y: 389, distance: 84.9
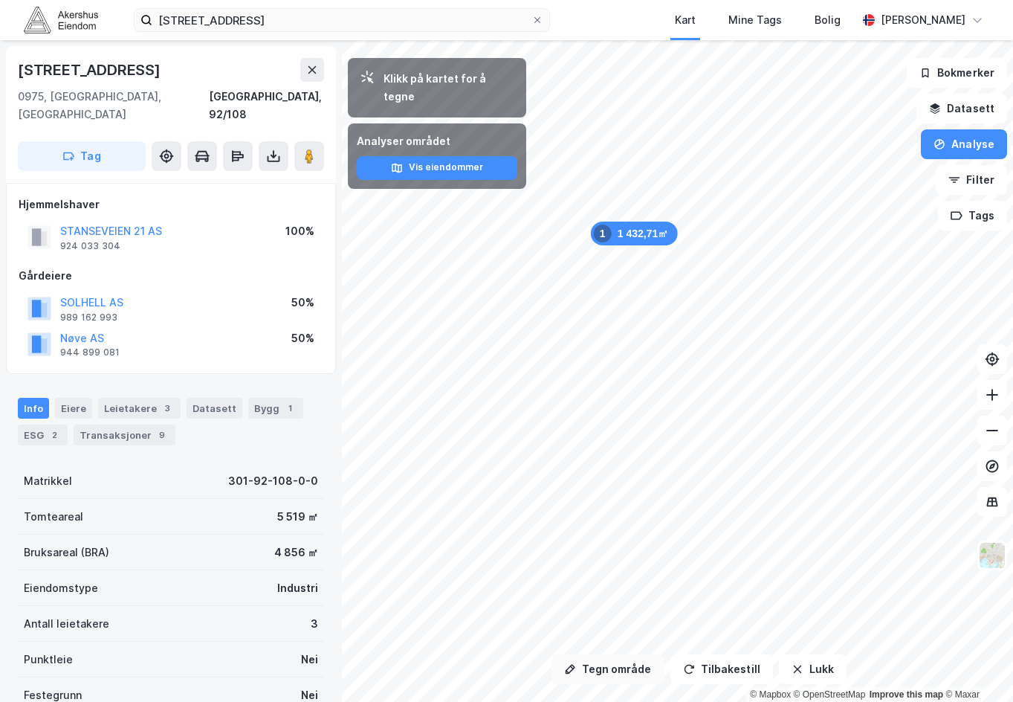
click at [589, 680] on button "Tegn område" at bounding box center [608, 669] width 113 height 30
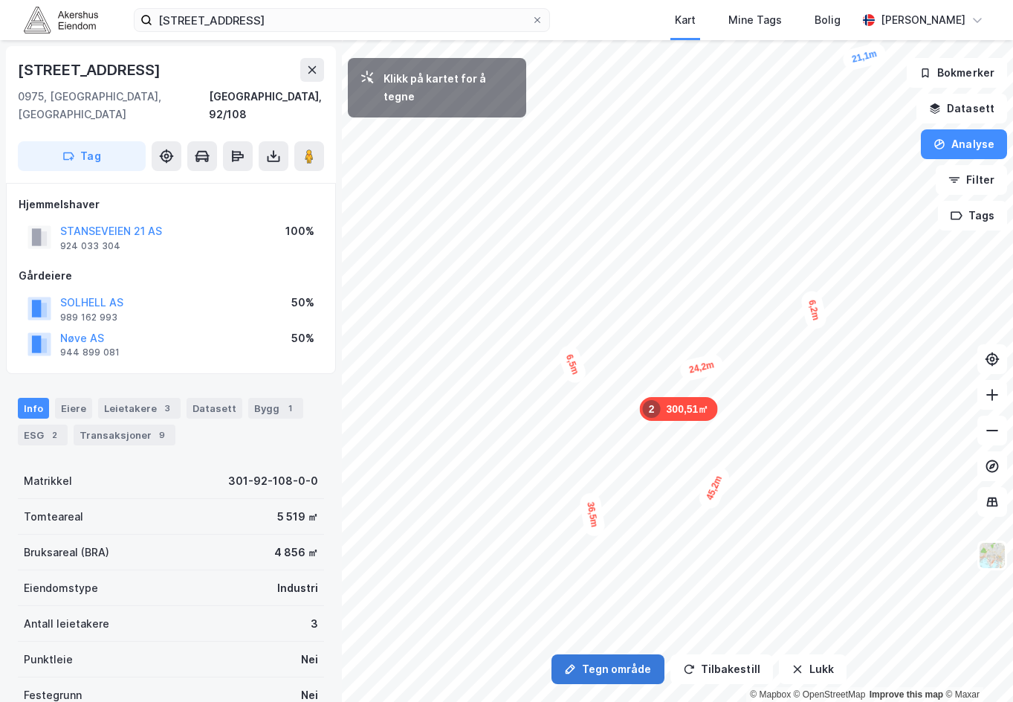
click at [621, 674] on button "Tegn område" at bounding box center [608, 669] width 113 height 30
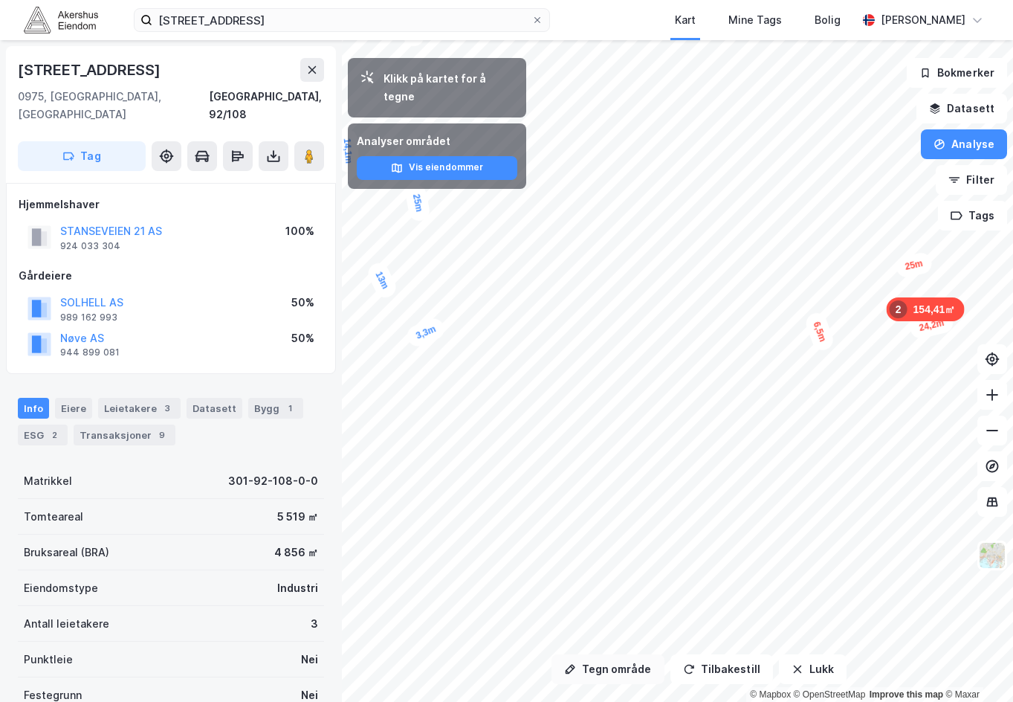
click at [616, 670] on button "Tegn område" at bounding box center [608, 669] width 113 height 30
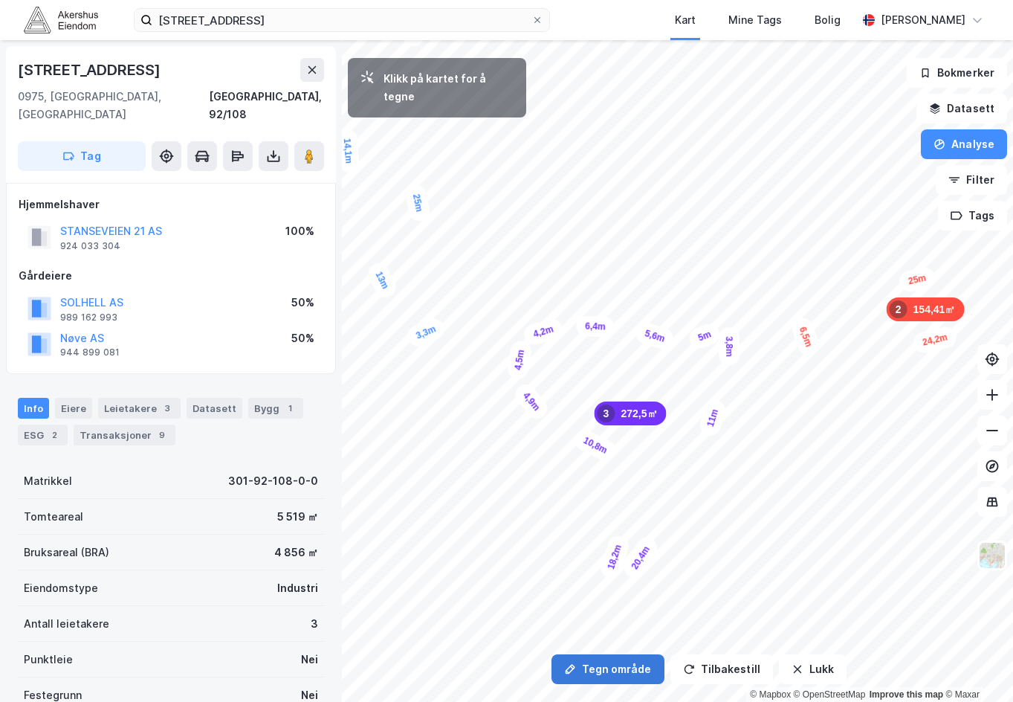
click at [616, 671] on button "Tegn område" at bounding box center [608, 669] width 113 height 30
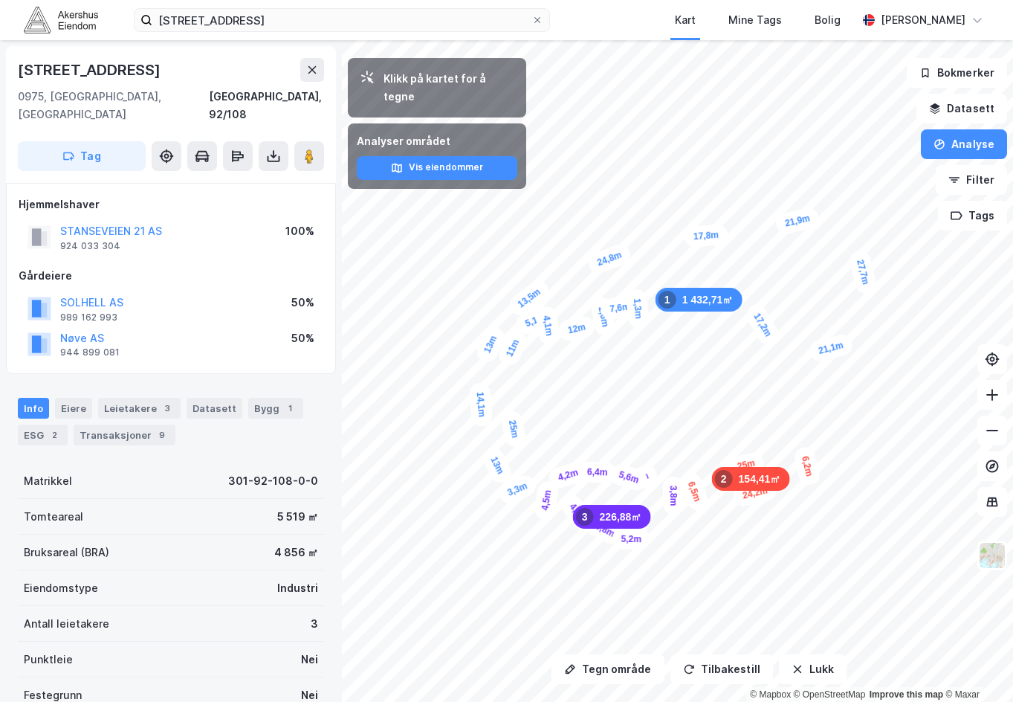
drag, startPoint x: 587, startPoint y: 282, endPoint x: 613, endPoint y: 310, distance: 38.4
click at [626, 309] on div "1,3m" at bounding box center [638, 307] width 24 height 39
